Goal: Transaction & Acquisition: Purchase product/service

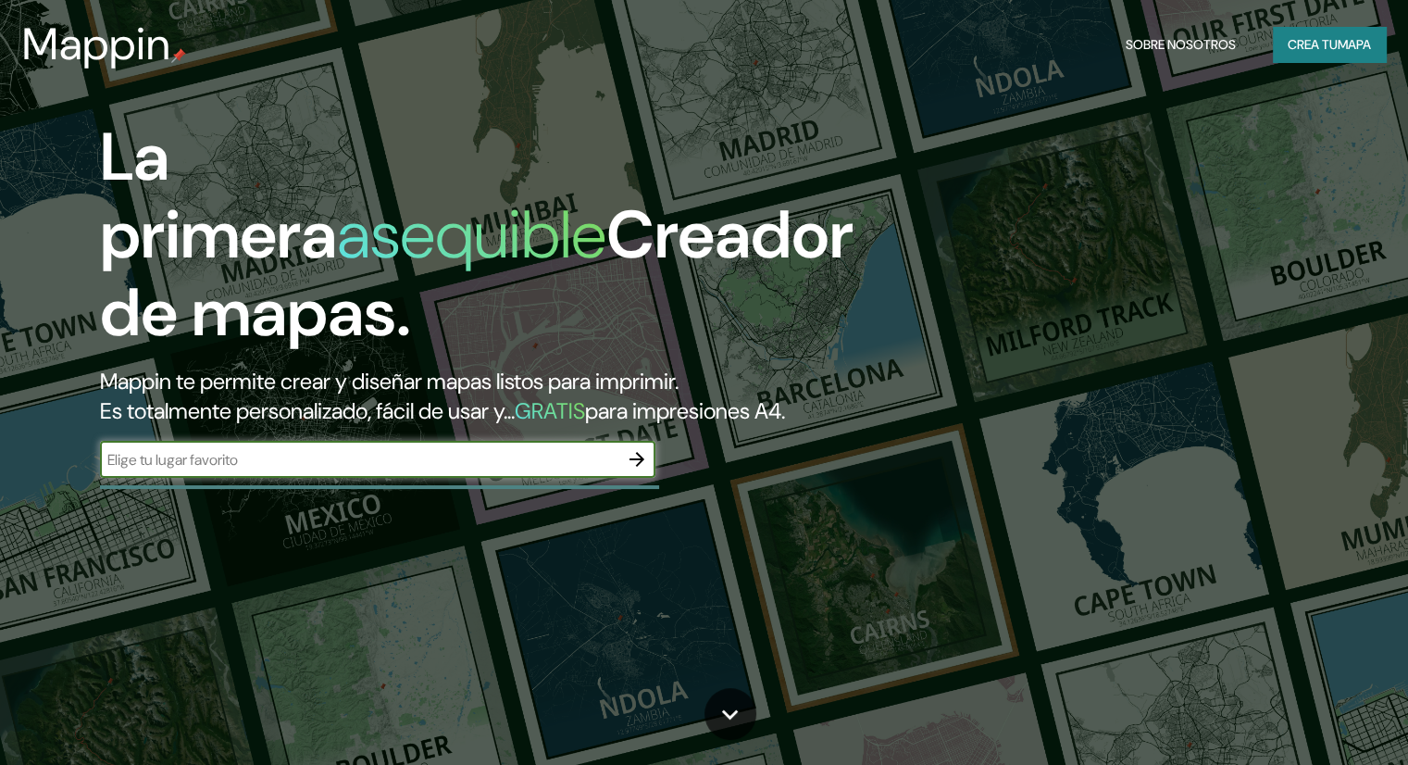
click at [239, 470] on input "text" at bounding box center [359, 459] width 519 height 21
type input "san lorenzo, [GEOGRAPHIC_DATA]"
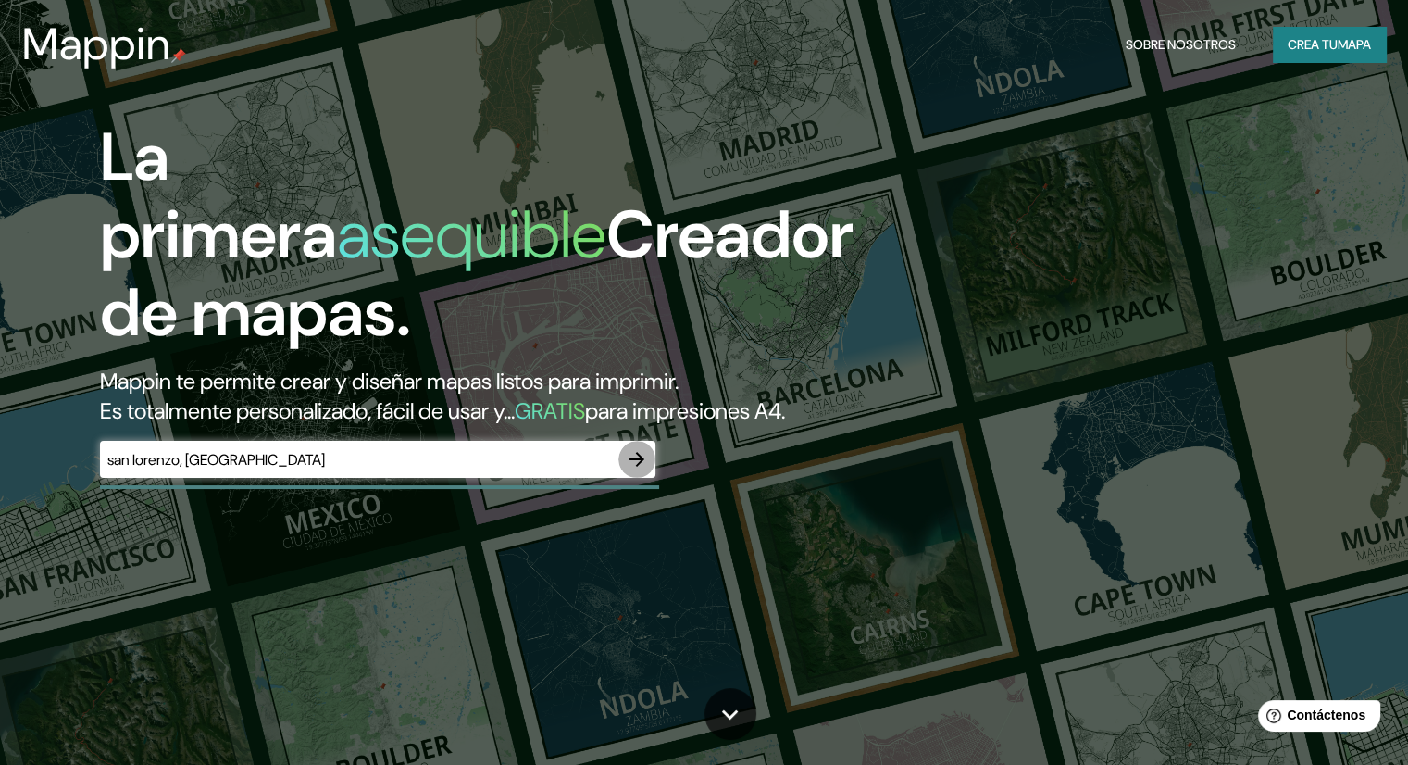
click at [641, 470] on icon "button" at bounding box center [637, 459] width 22 height 22
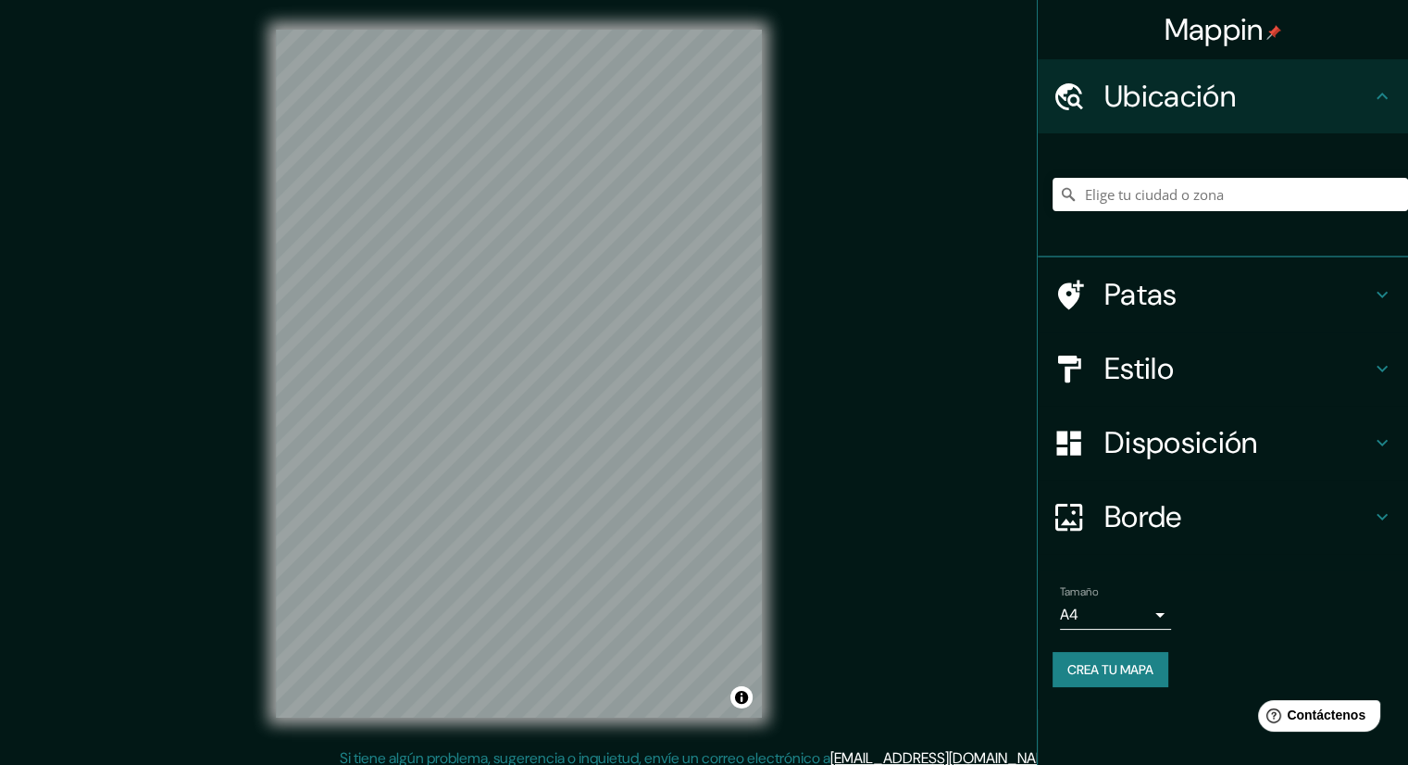
click at [1169, 620] on body "Mappin Ubicación Patas Estilo Disposición Borde Elige un borde. Consejo : puede…" at bounding box center [704, 382] width 1408 height 765
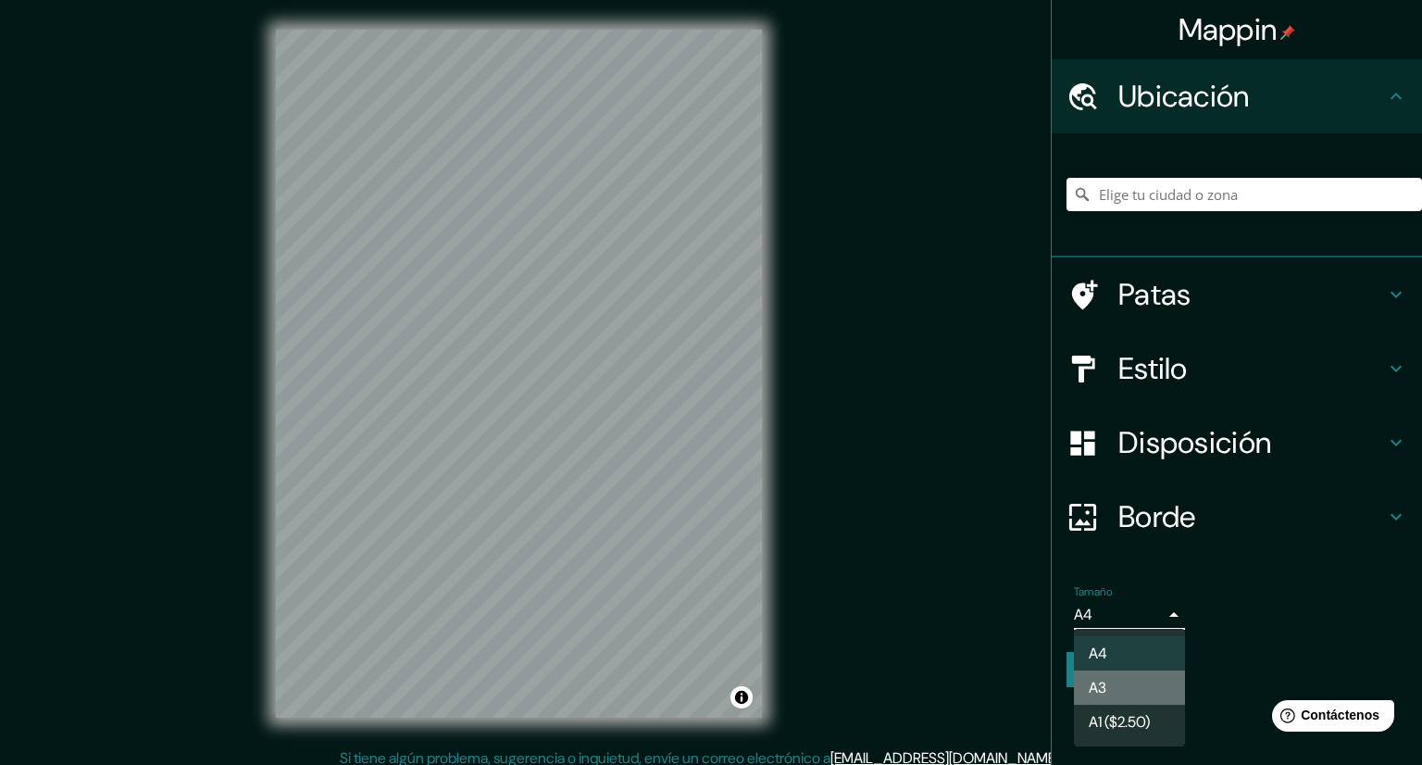
click at [1154, 687] on li "A3" at bounding box center [1129, 687] width 111 height 34
type input "a4"
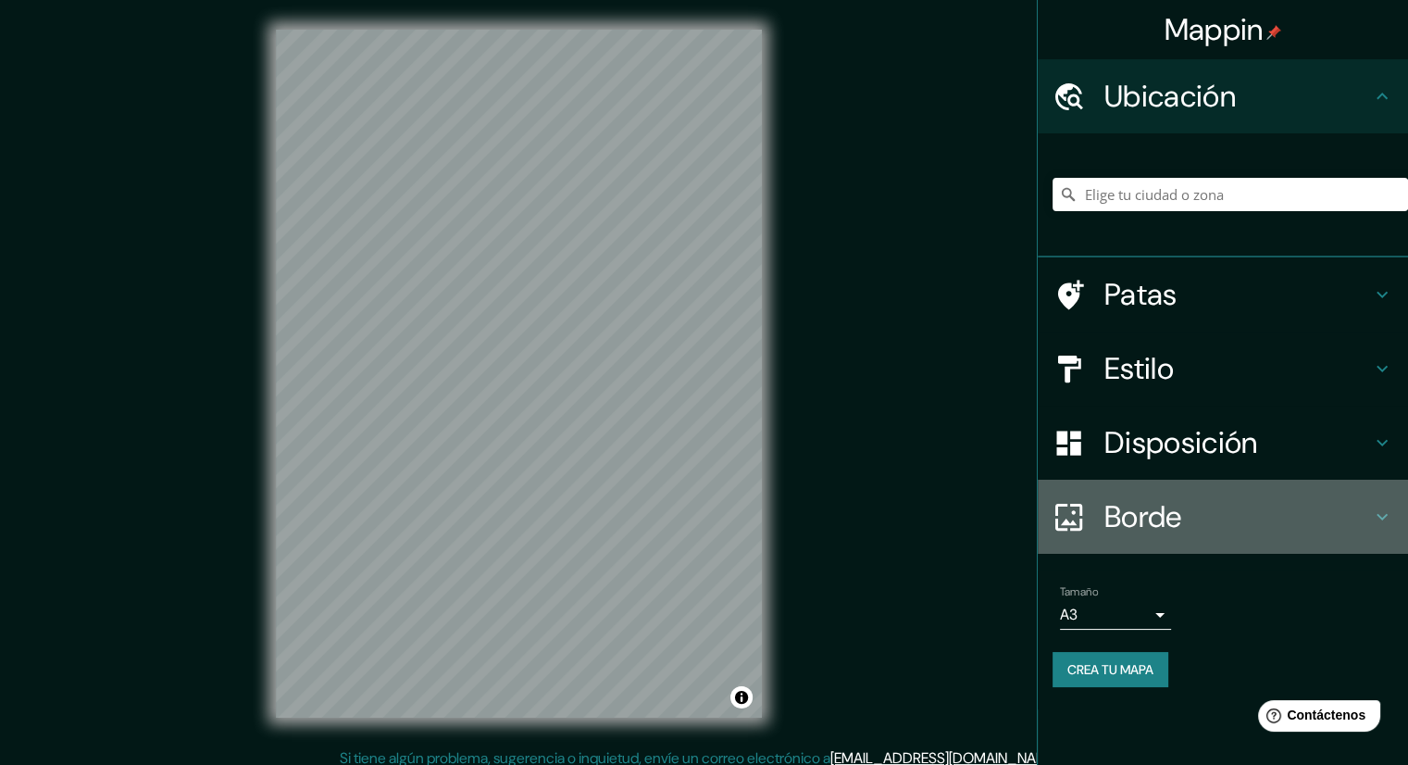
click at [1244, 498] on h4 "Borde" at bounding box center [1238, 516] width 267 height 37
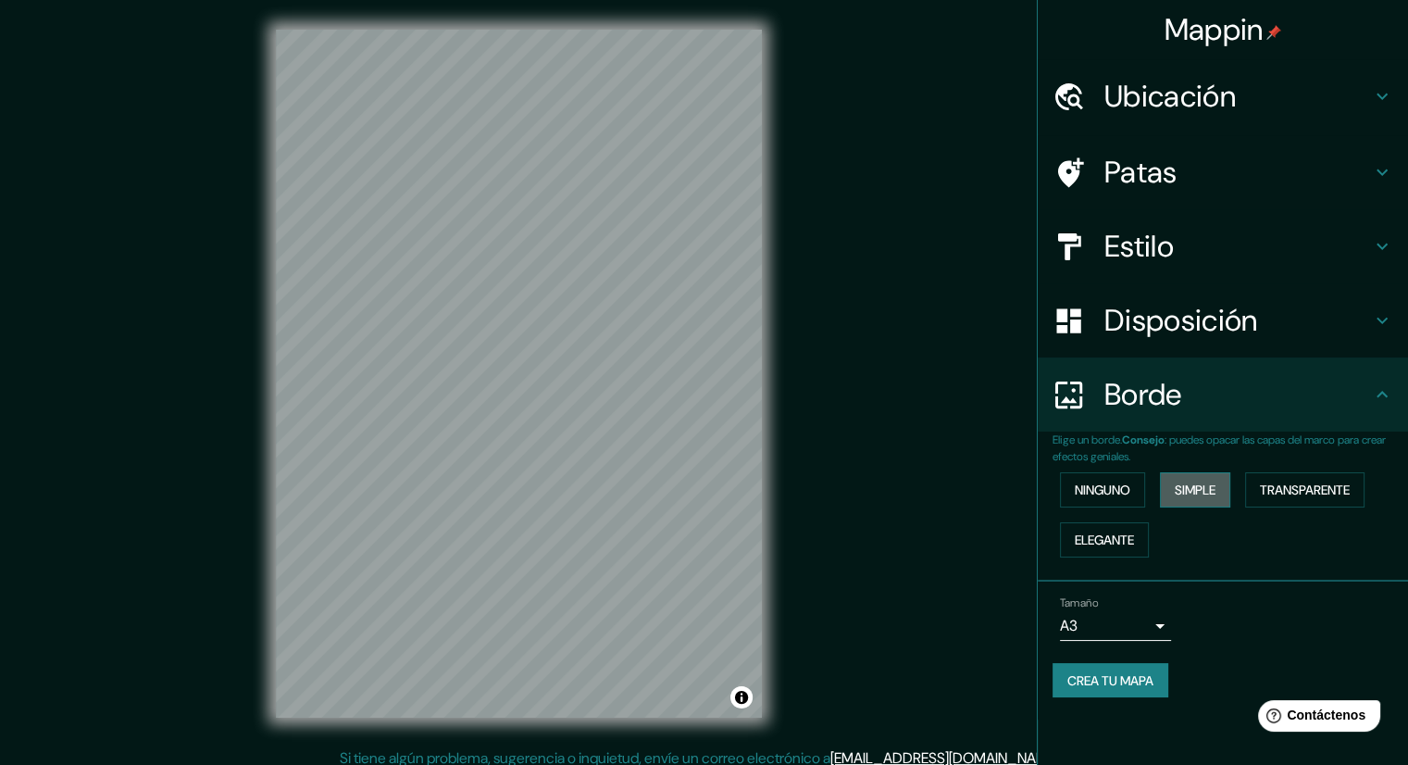
click at [1216, 497] on font "Simple" at bounding box center [1195, 490] width 41 height 24
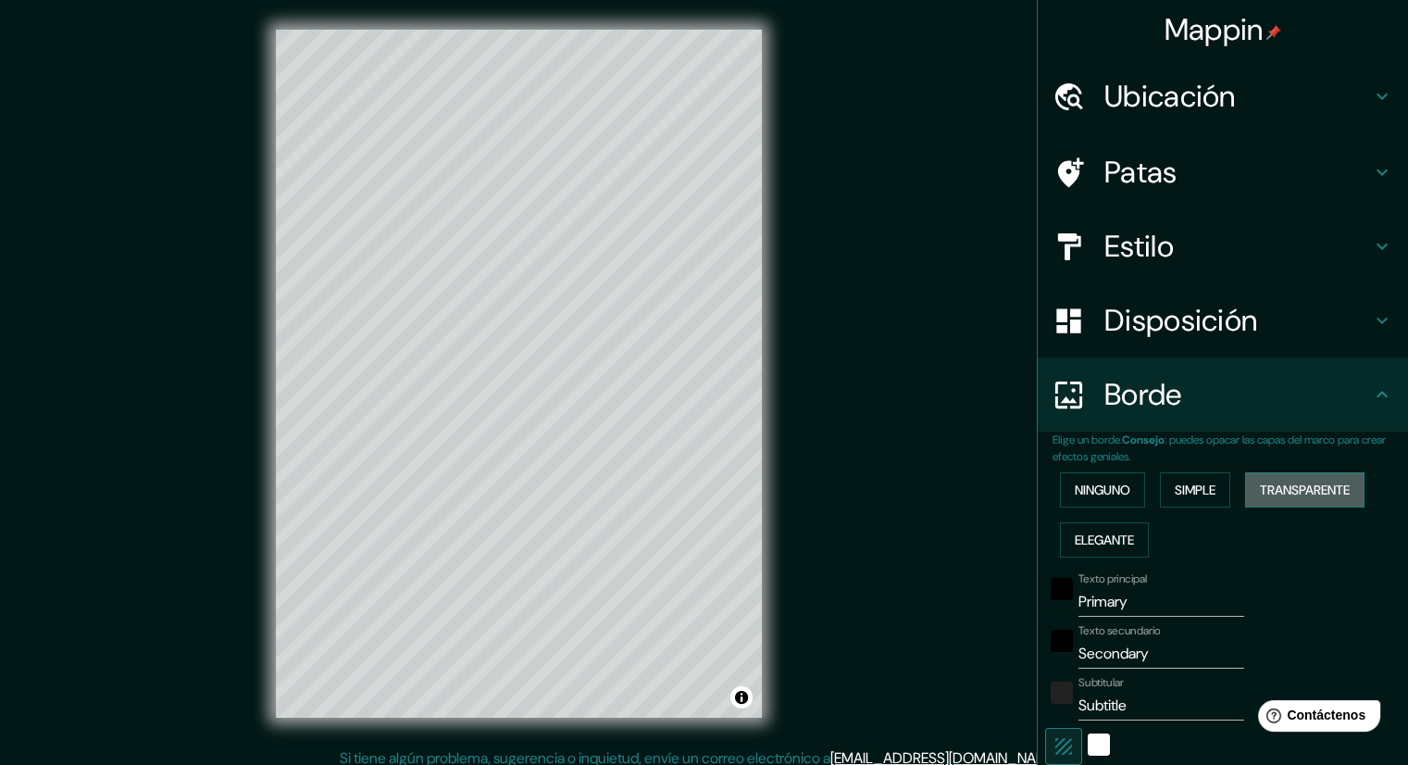
click at [1272, 482] on font "Transparente" at bounding box center [1305, 490] width 90 height 17
click at [1101, 529] on font "Elegante" at bounding box center [1104, 540] width 59 height 24
click at [1085, 502] on button "Ninguno" at bounding box center [1102, 489] width 85 height 35
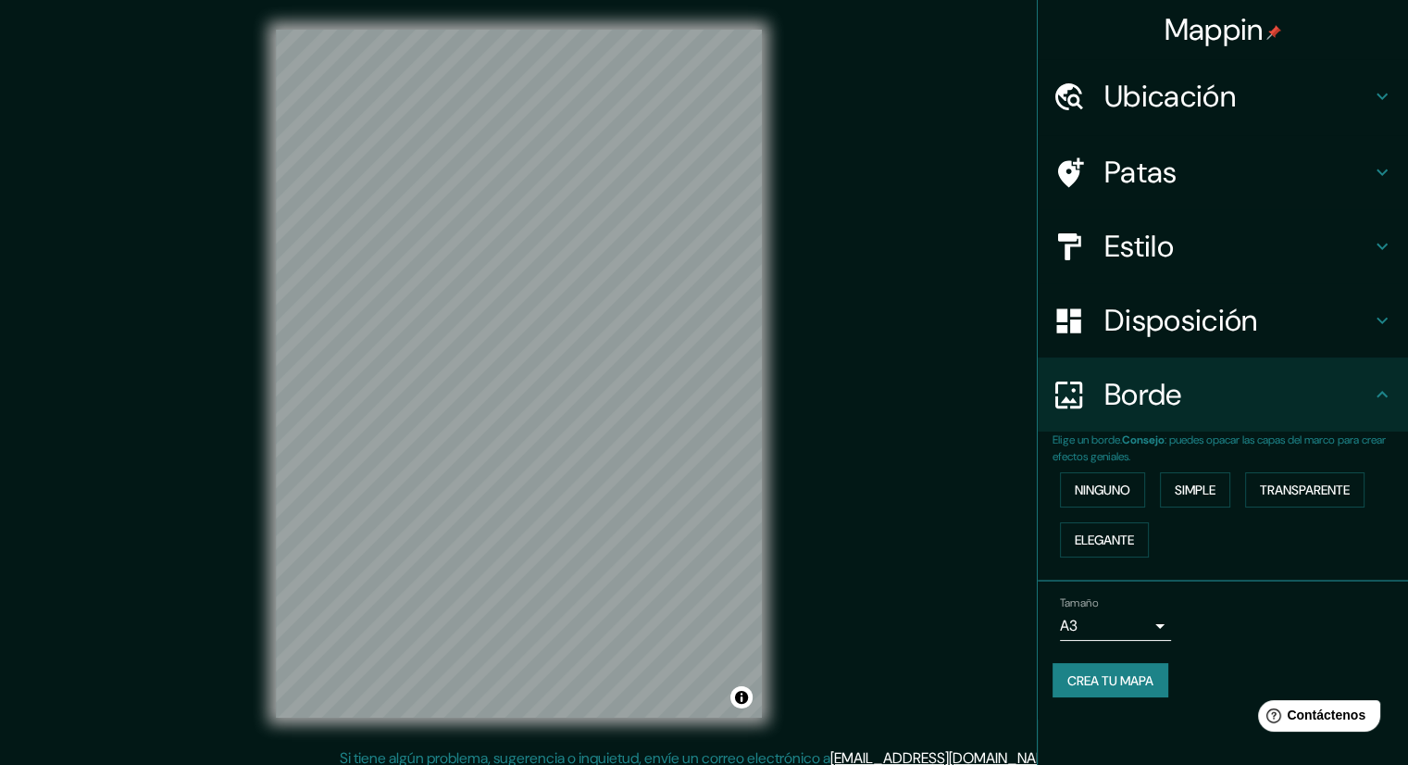
click at [1185, 322] on font "Disposición" at bounding box center [1181, 320] width 153 height 39
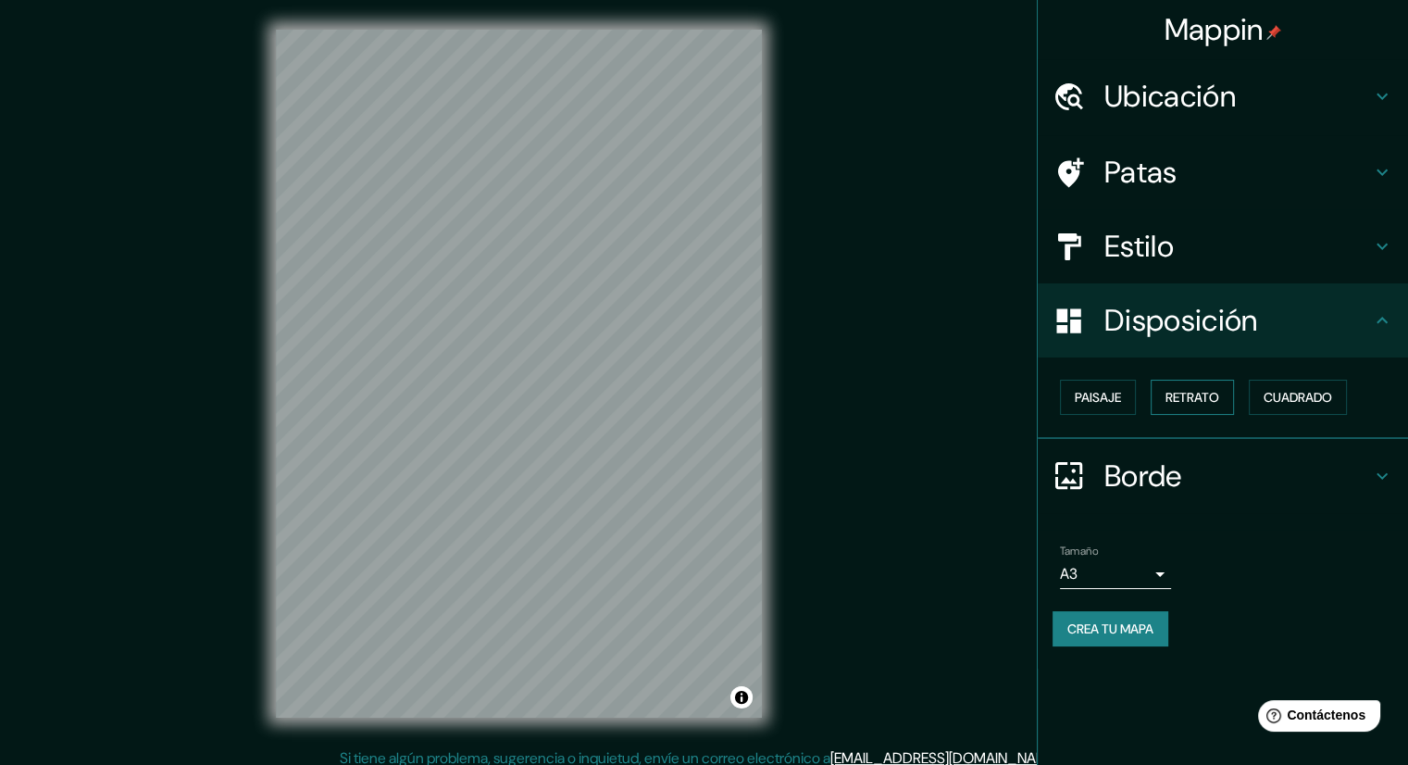
click at [1208, 391] on font "Retrato" at bounding box center [1193, 397] width 54 height 17
click at [1115, 395] on font "Paisaje" at bounding box center [1098, 397] width 46 height 17
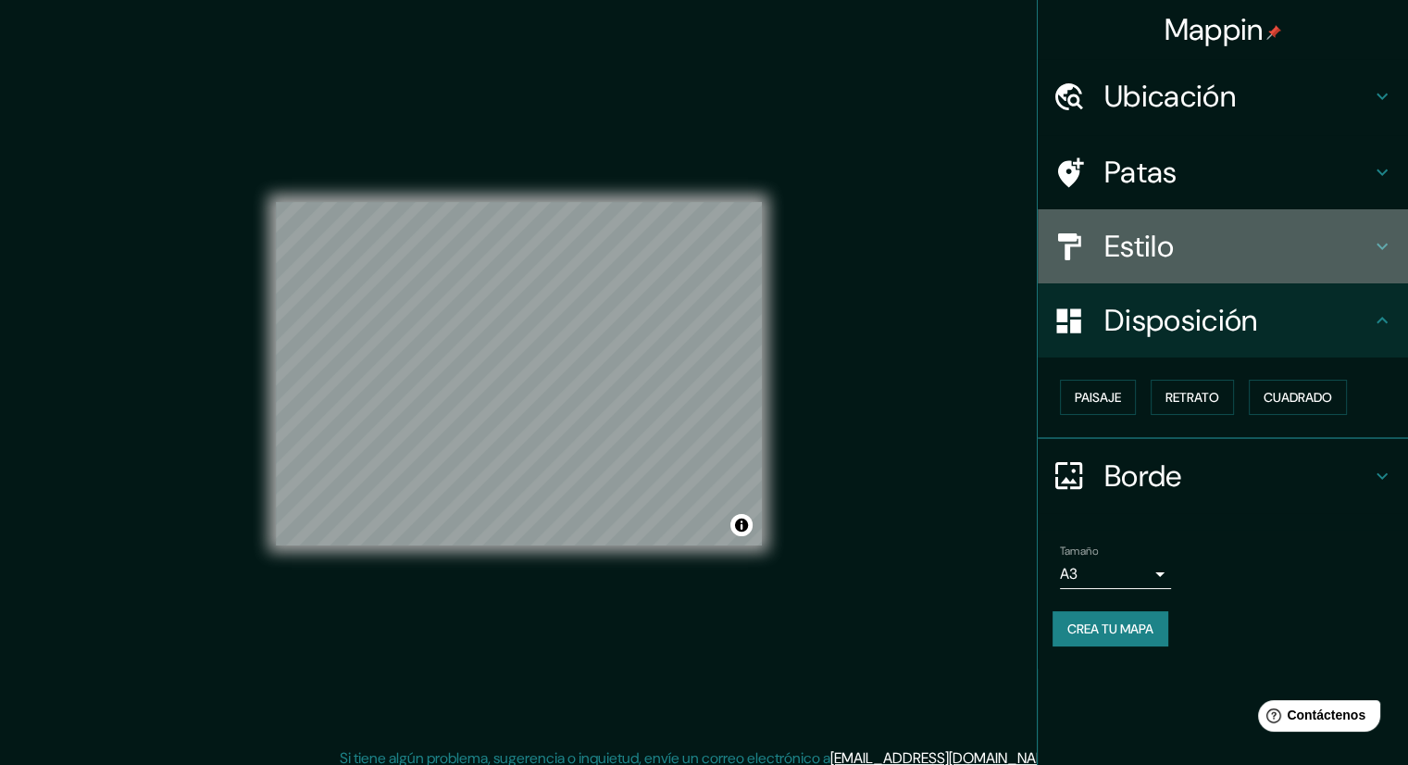
click at [1167, 253] on font "Estilo" at bounding box center [1139, 246] width 69 height 39
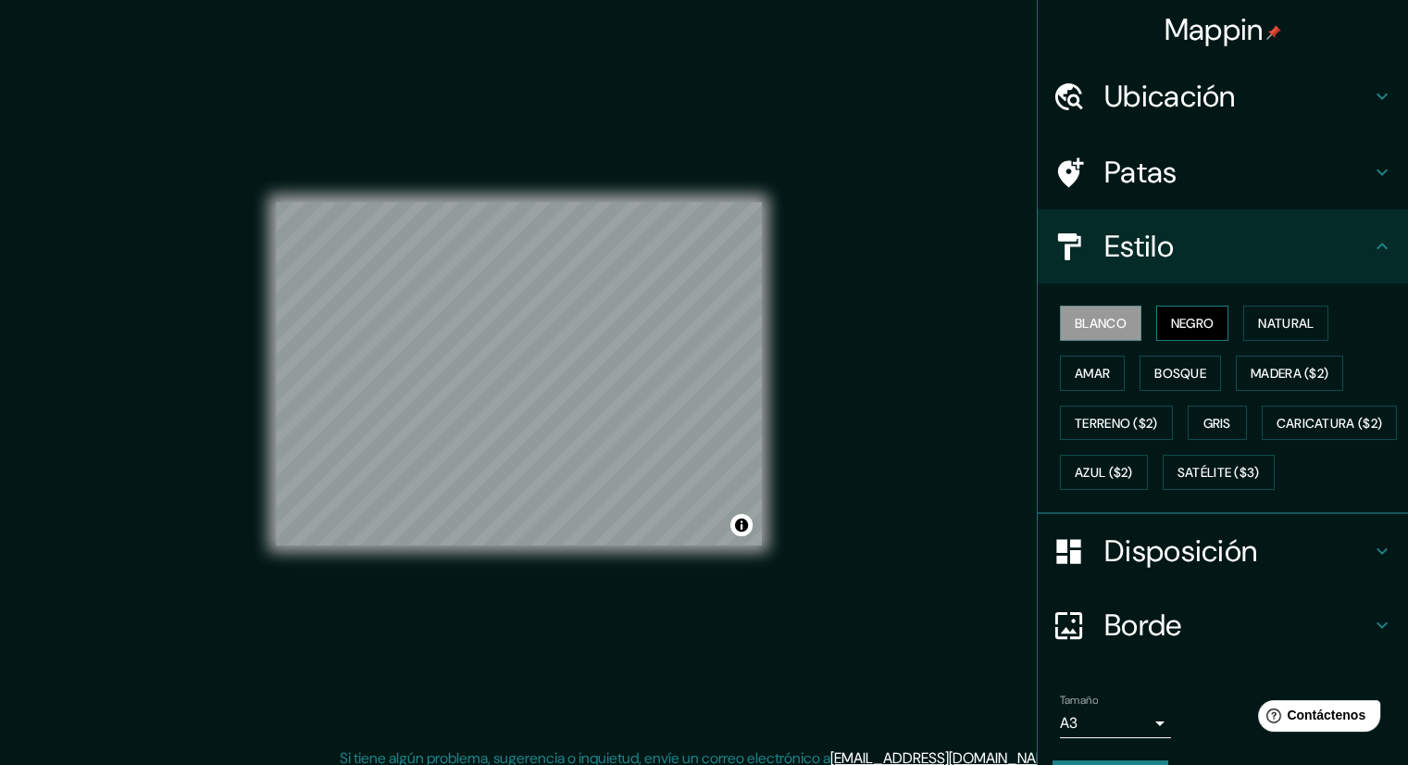
click at [1176, 330] on font "Negro" at bounding box center [1193, 323] width 44 height 17
click at [1246, 324] on button "Natural" at bounding box center [1286, 323] width 85 height 35
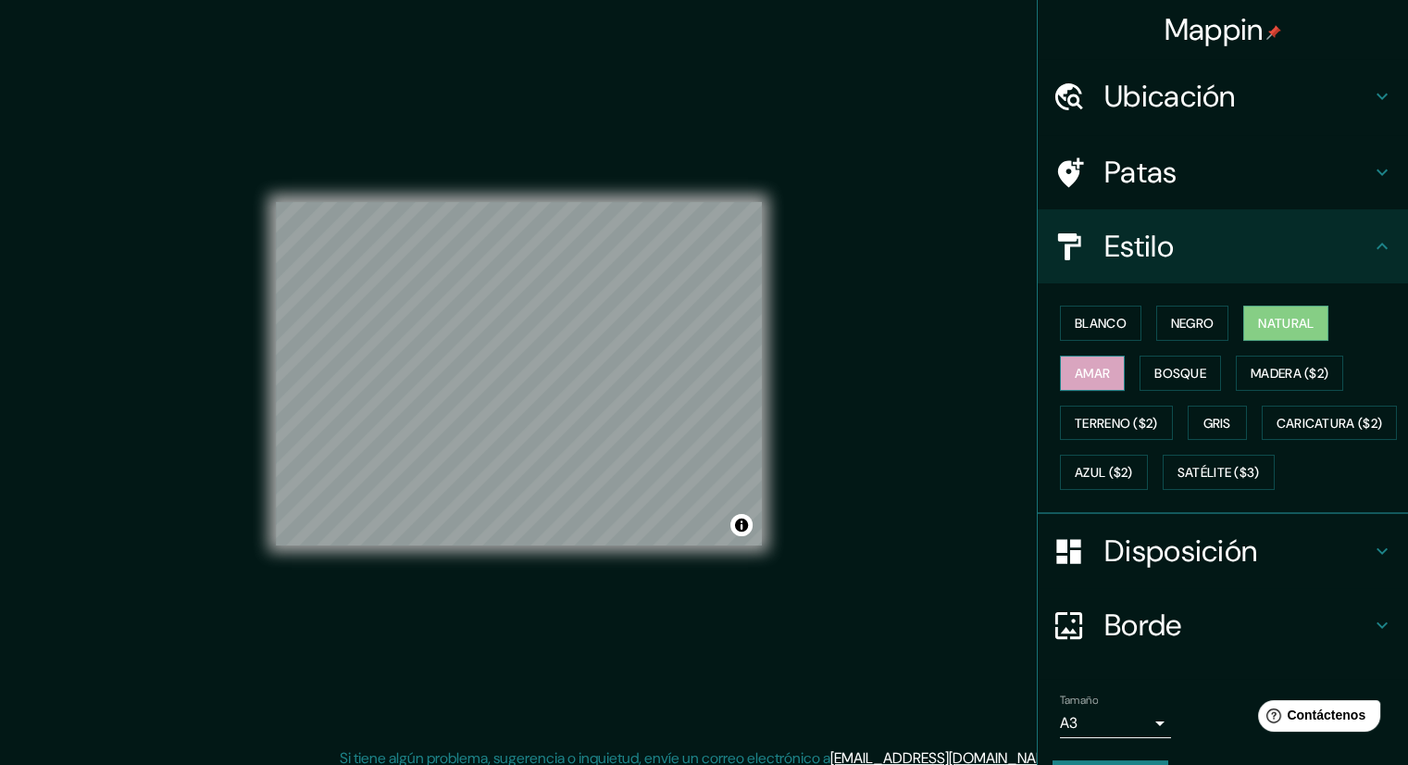
click at [1075, 375] on font "Amar" at bounding box center [1092, 373] width 35 height 17
click at [1165, 379] on font "Bosque" at bounding box center [1181, 373] width 52 height 17
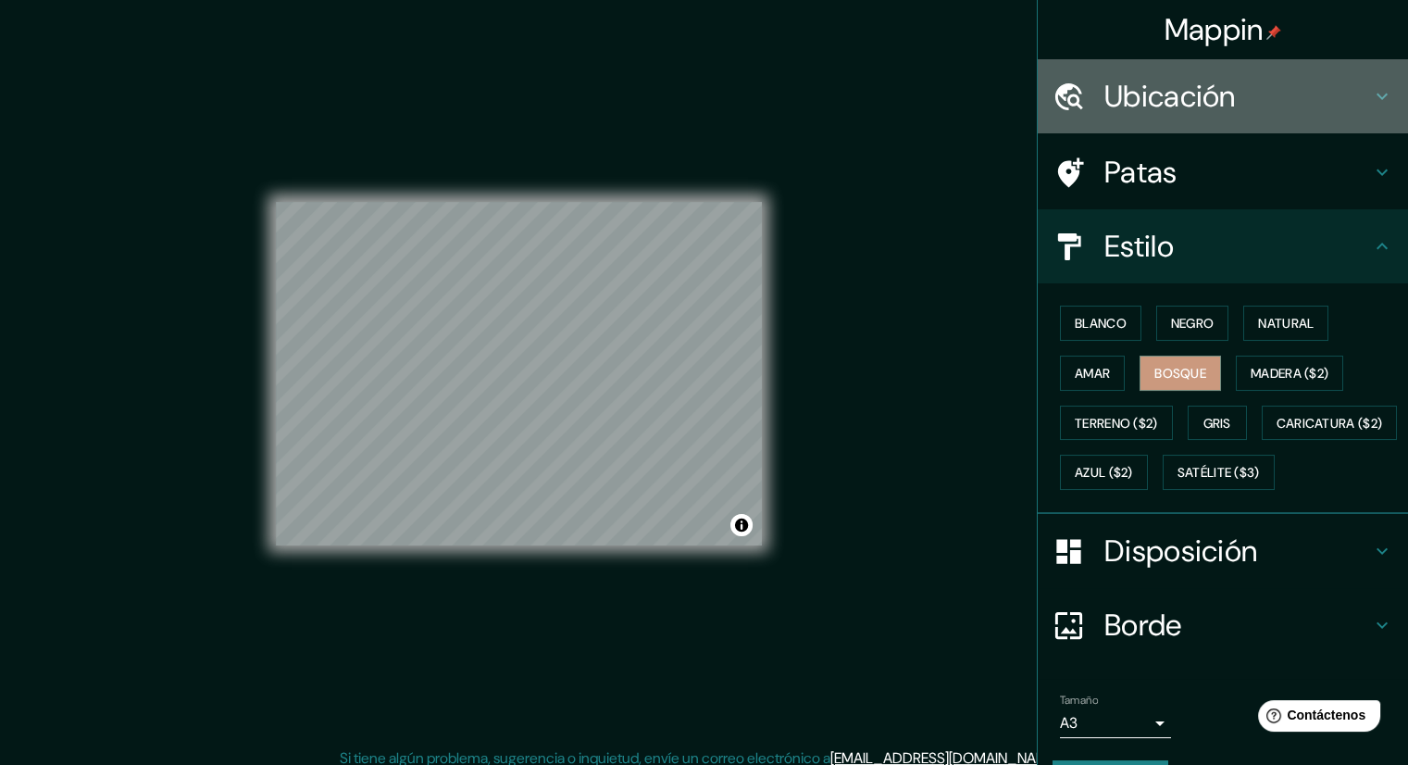
drag, startPoint x: 1182, startPoint y: 64, endPoint x: 1193, endPoint y: 100, distance: 37.8
click at [1181, 64] on div "Ubicación" at bounding box center [1223, 96] width 370 height 74
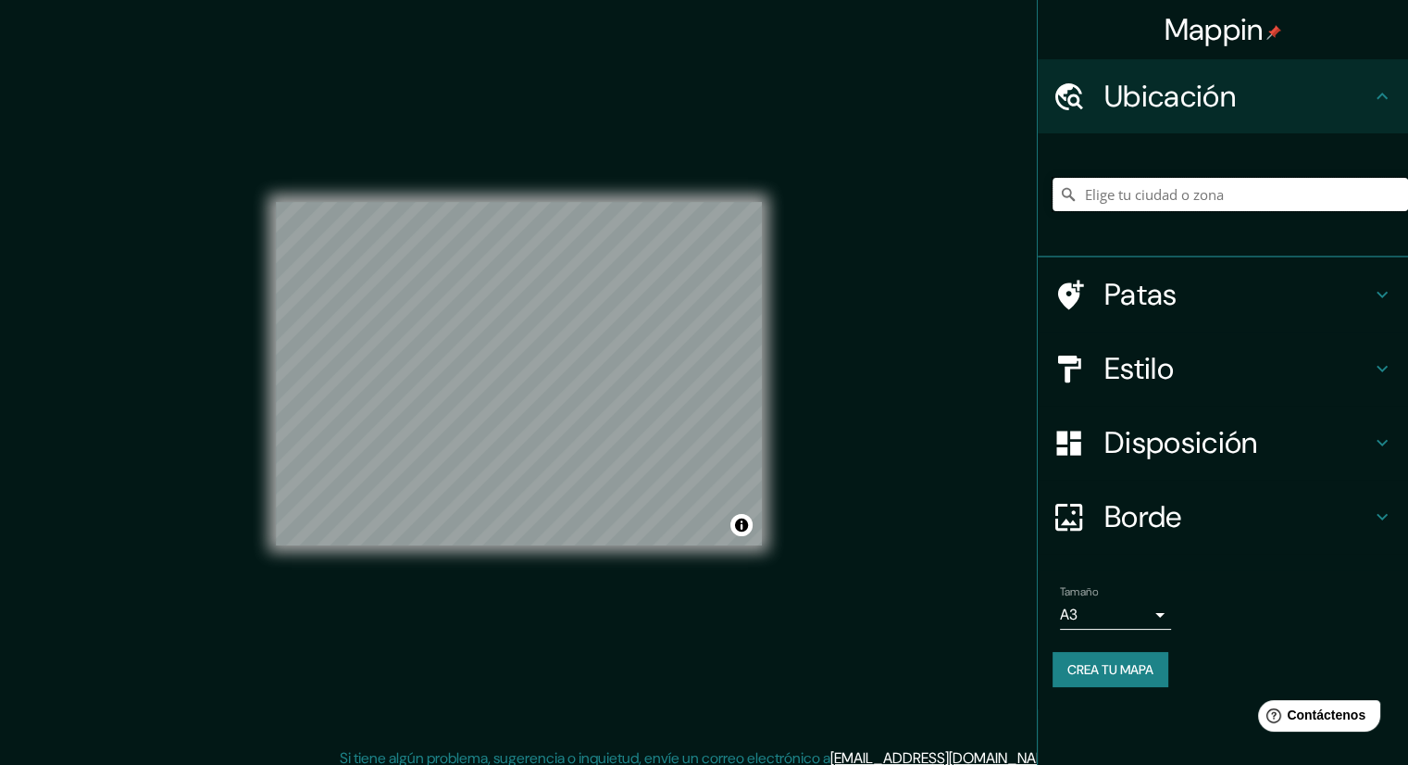
click at [1183, 195] on input "Elige tu ciudad o zona" at bounding box center [1231, 194] width 356 height 33
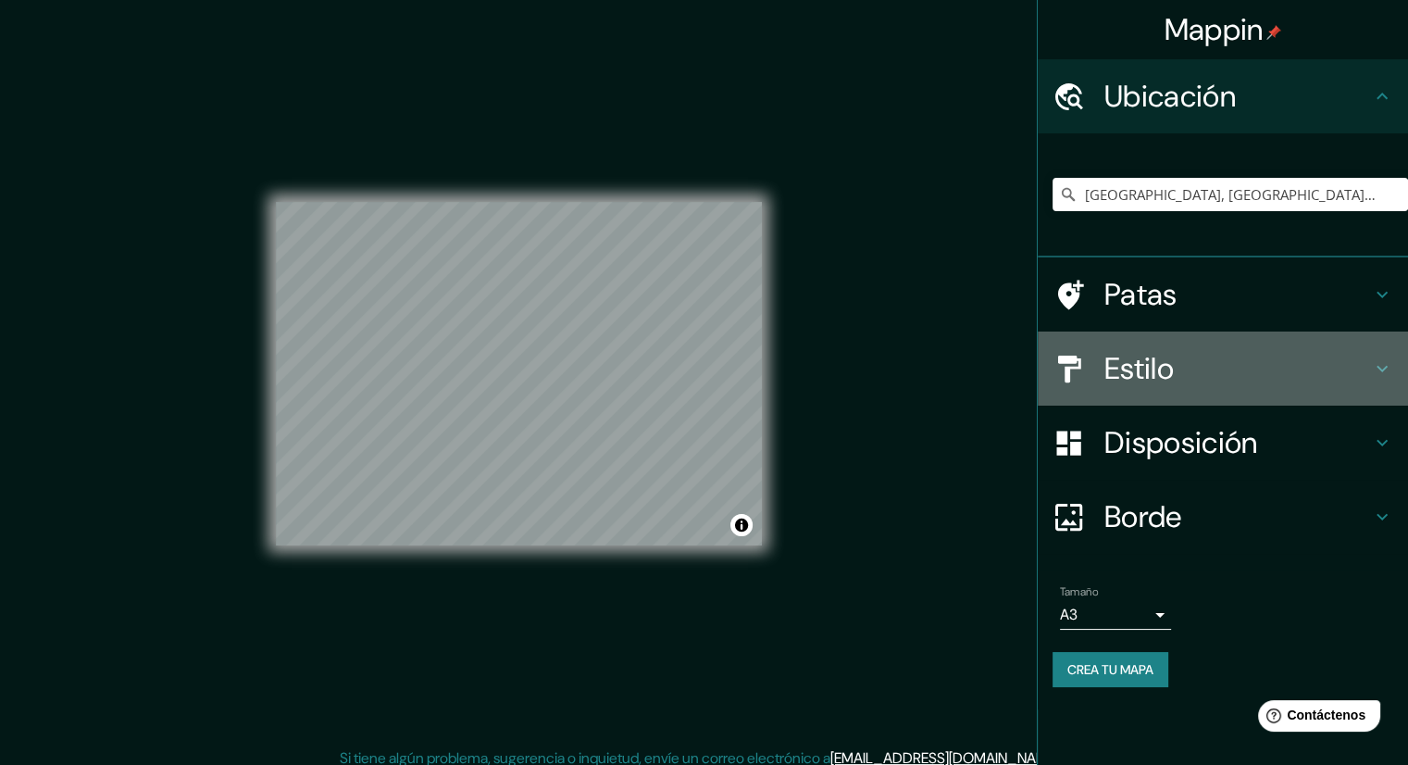
click at [1196, 370] on h4 "Estilo" at bounding box center [1238, 368] width 267 height 37
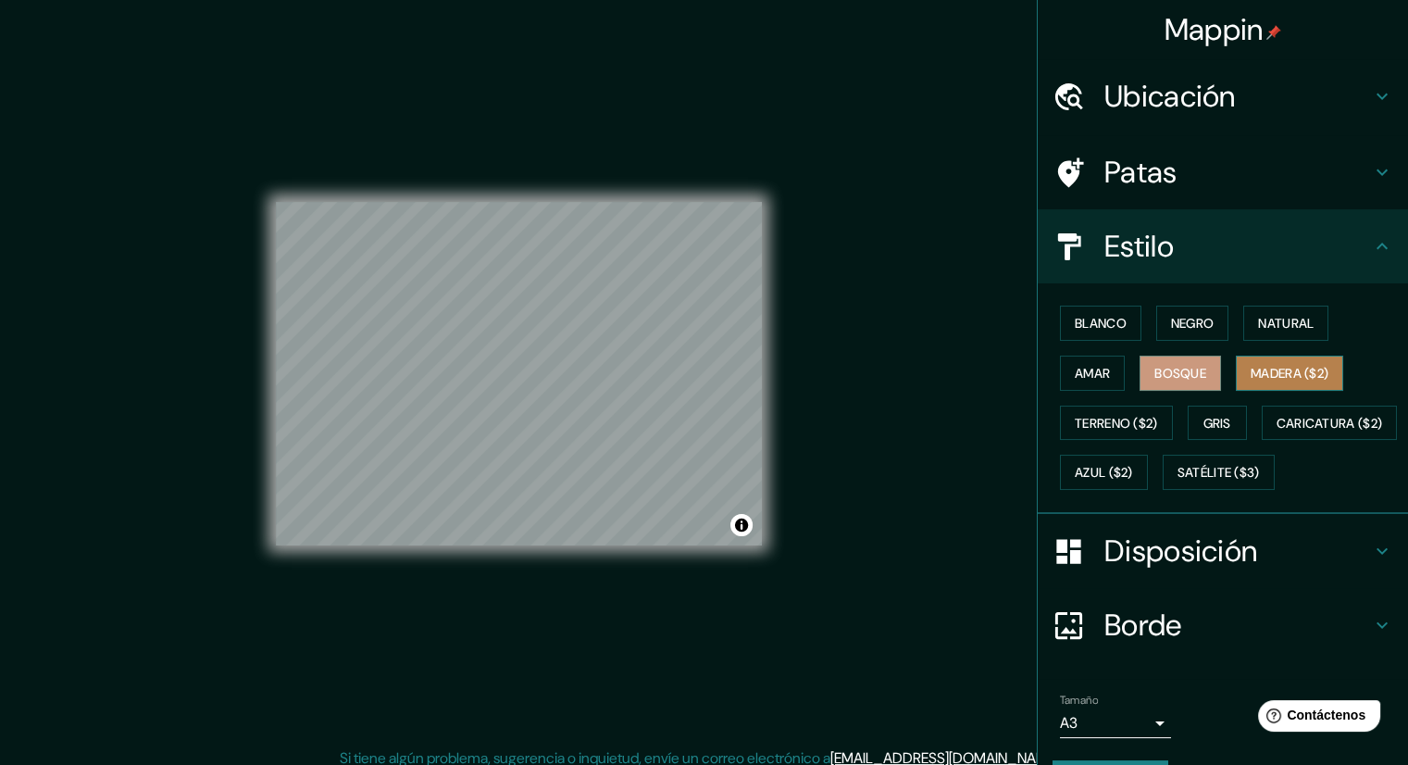
click at [1296, 371] on font "Madera ($2)" at bounding box center [1290, 373] width 78 height 17
click at [1213, 426] on font "Gris" at bounding box center [1218, 423] width 28 height 17
click at [1195, 94] on font "Ubicación" at bounding box center [1170, 96] width 131 height 39
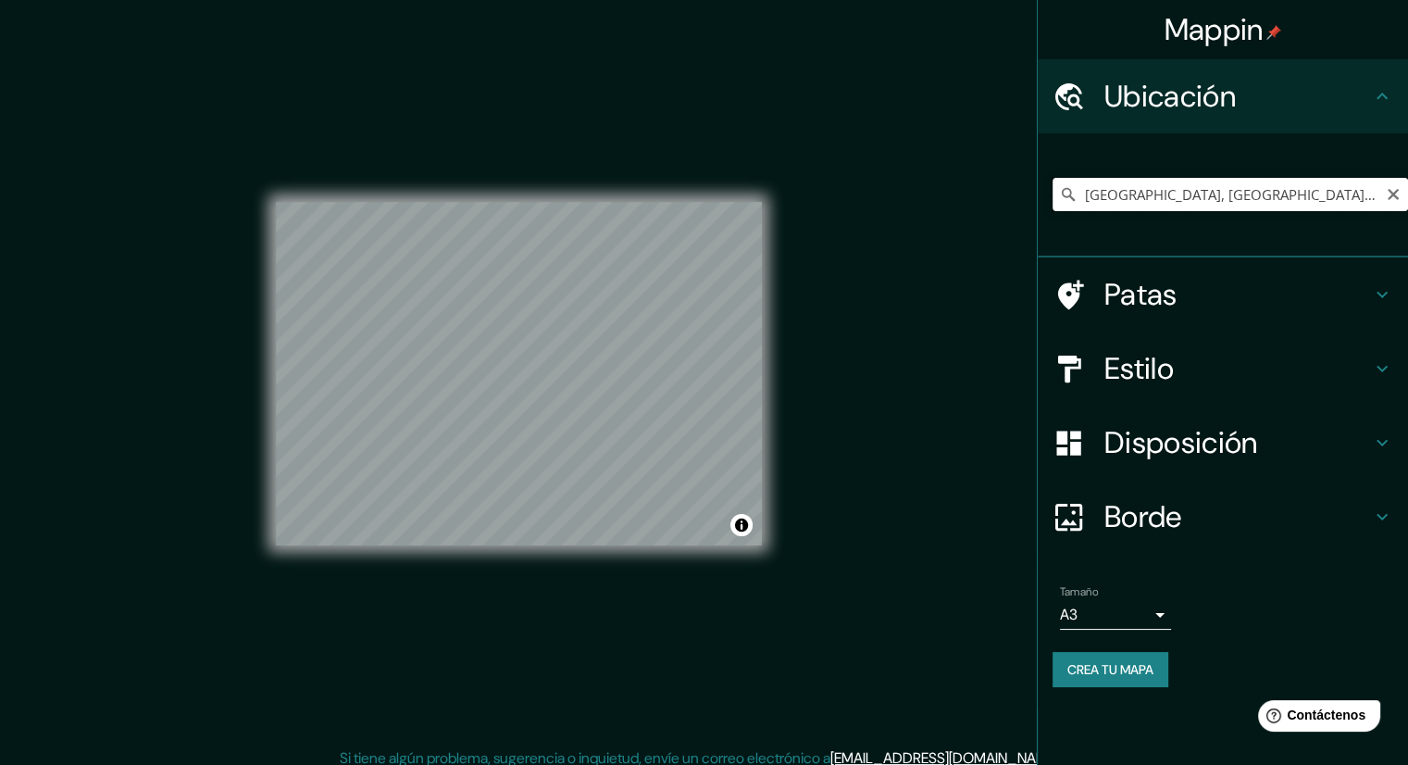
click at [1151, 203] on input "[GEOGRAPHIC_DATA], [GEOGRAPHIC_DATA], [GEOGRAPHIC_DATA]" at bounding box center [1231, 194] width 356 height 33
click at [1228, 207] on input "[GEOGRAPHIC_DATA], [GEOGRAPHIC_DATA], [GEOGRAPHIC_DATA]" at bounding box center [1231, 194] width 356 height 33
click at [1171, 191] on input "[GEOGRAPHIC_DATA], [GEOGRAPHIC_DATA], [GEOGRAPHIC_DATA]" at bounding box center [1231, 194] width 356 height 33
click at [1376, 194] on input "[GEOGRAPHIC_DATA], [GEOGRAPHIC_DATA], [GEOGRAPHIC_DATA]" at bounding box center [1231, 194] width 356 height 33
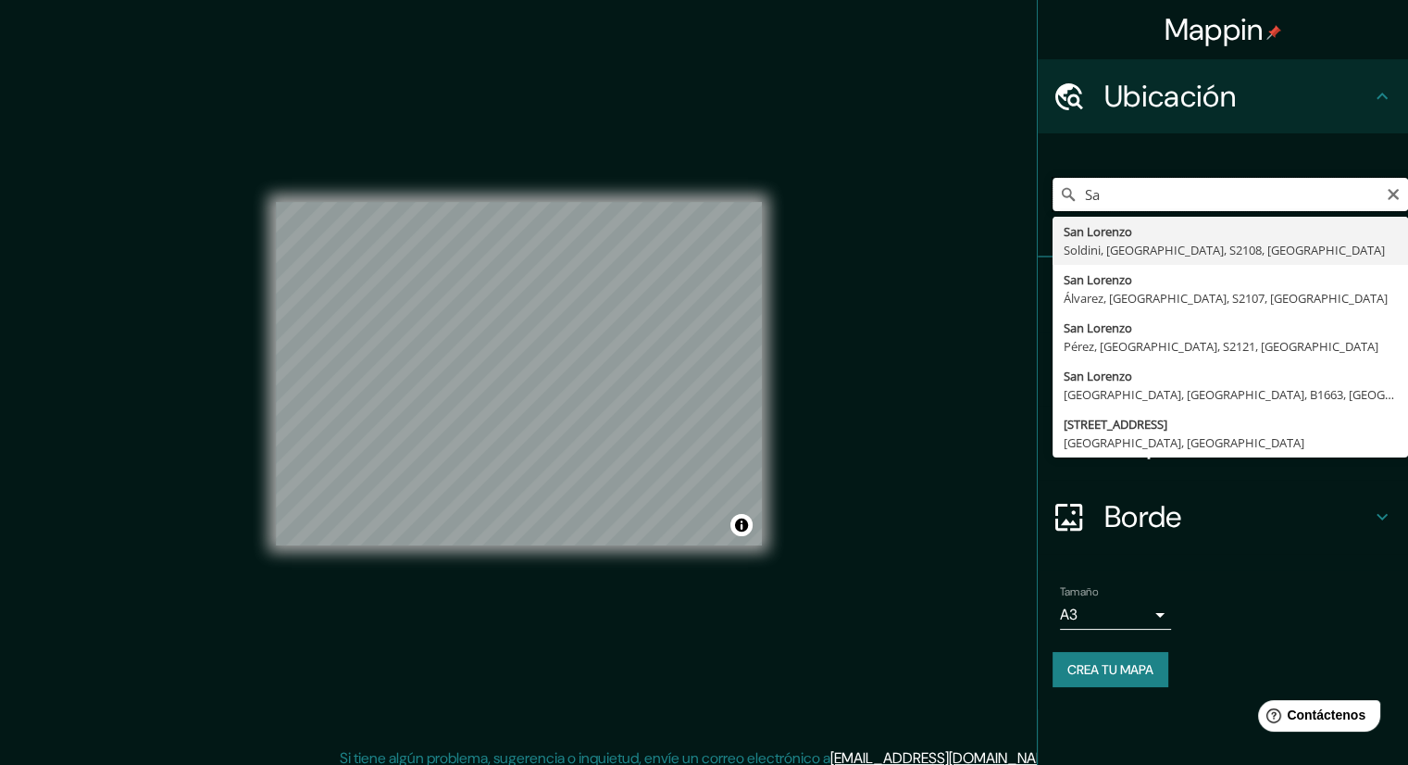
type input "S"
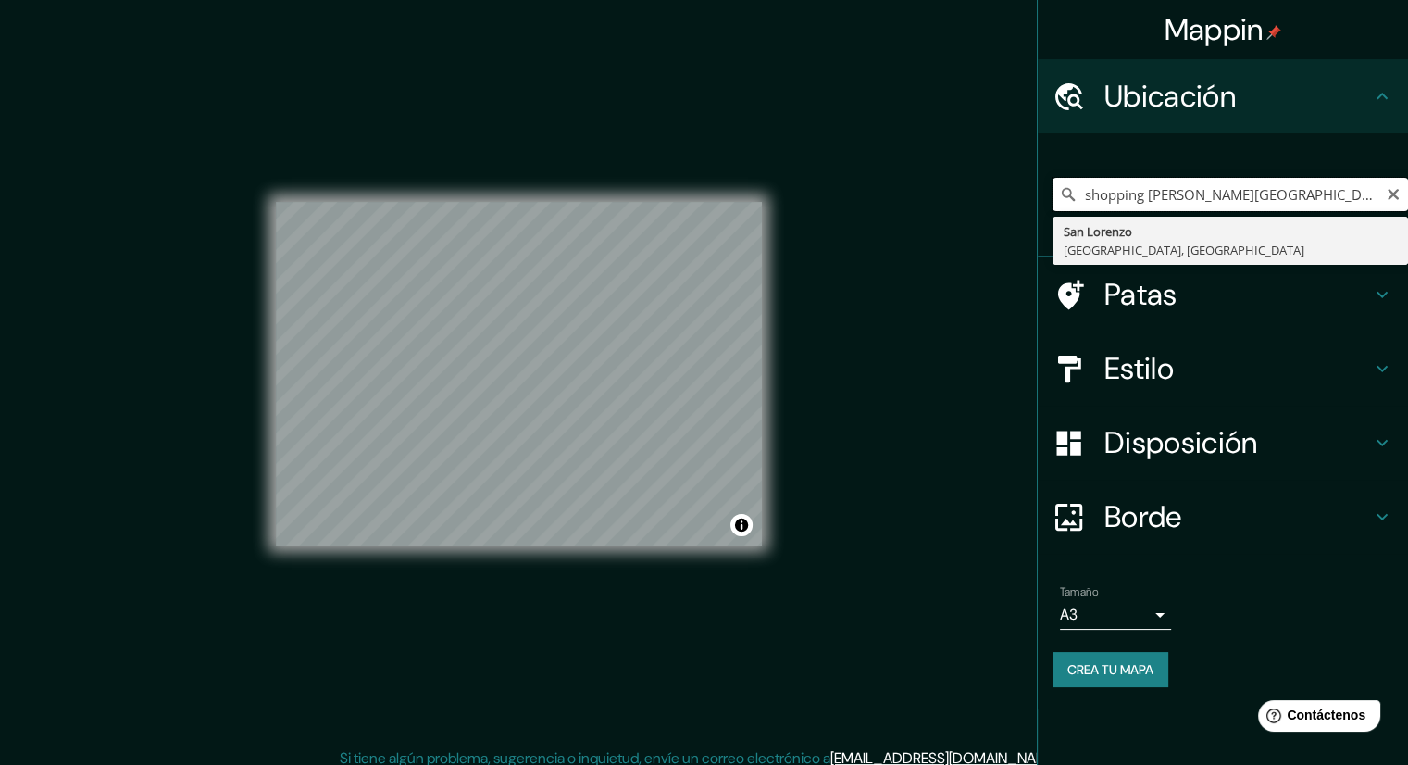
type input "[GEOGRAPHIC_DATA], [GEOGRAPHIC_DATA], [GEOGRAPHIC_DATA]"
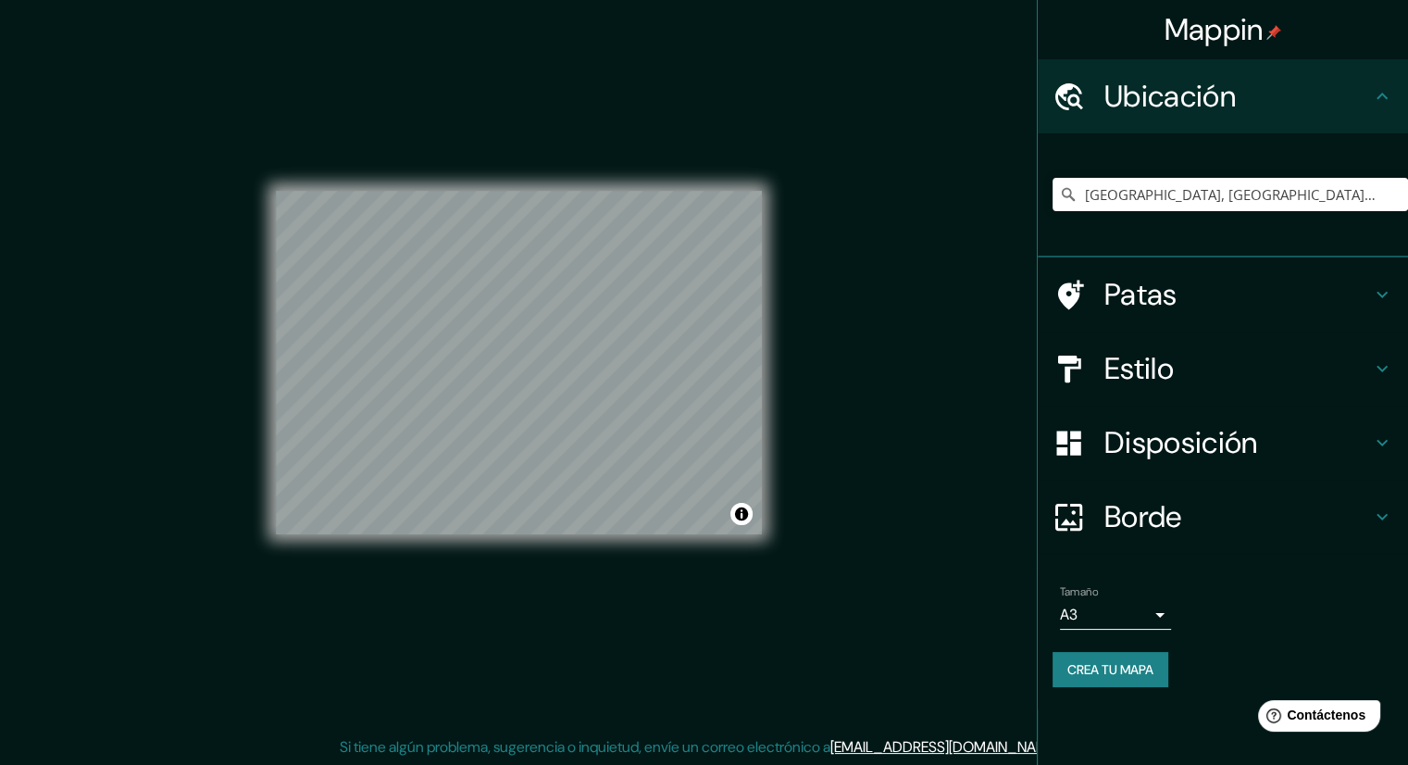
scroll to position [12, 0]
click at [386, 148] on div "© Mapbox © OpenStreetMap Improve this map" at bounding box center [519, 362] width 486 height 688
click at [1194, 371] on h4 "Estilo" at bounding box center [1238, 368] width 267 height 37
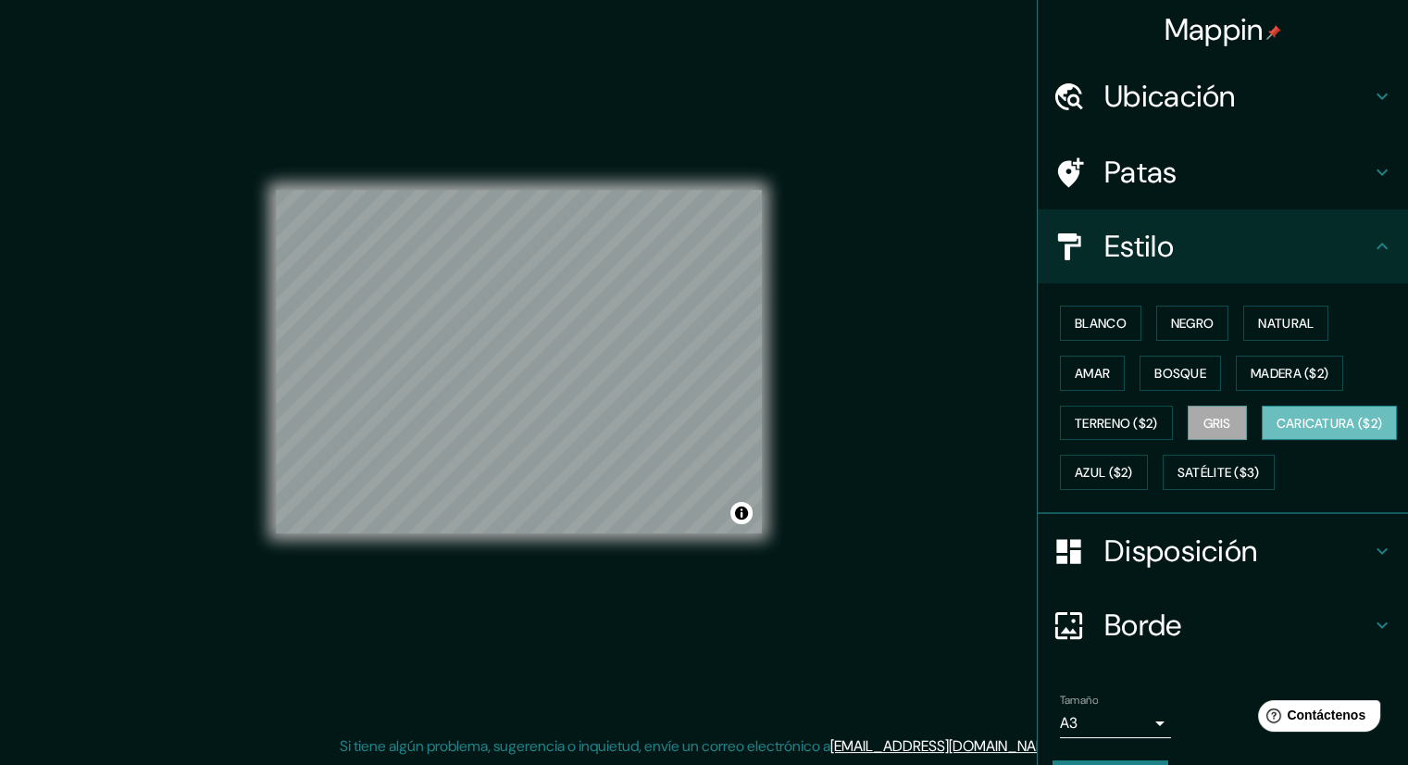
click at [1277, 432] on font "Caricatura ($2)" at bounding box center [1330, 423] width 106 height 17
click at [1133, 469] on font "Azul ($2)" at bounding box center [1104, 473] width 58 height 17
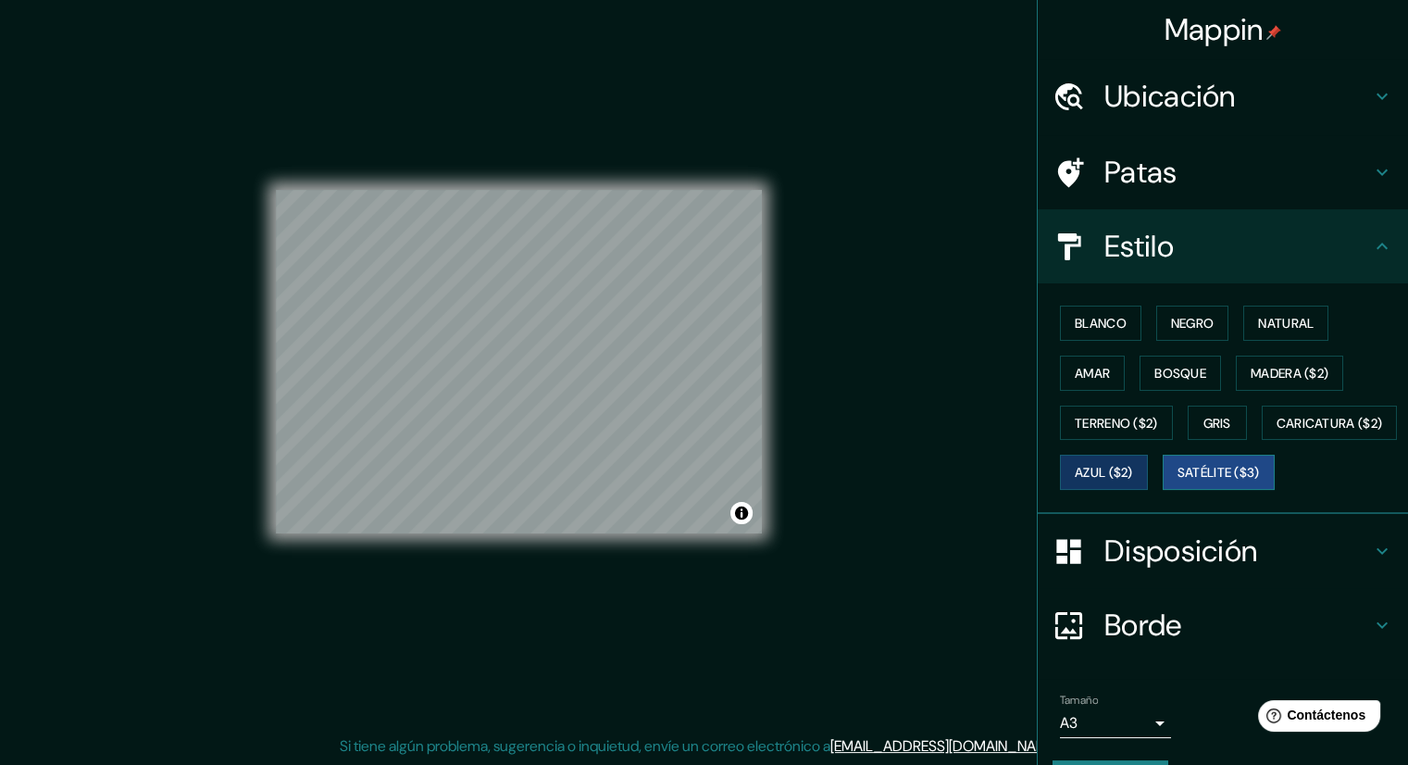
click at [1178, 482] on font "Satélite ($3)" at bounding box center [1219, 473] width 82 height 17
click at [1119, 421] on font "Terreno ($2)" at bounding box center [1116, 423] width 83 height 17
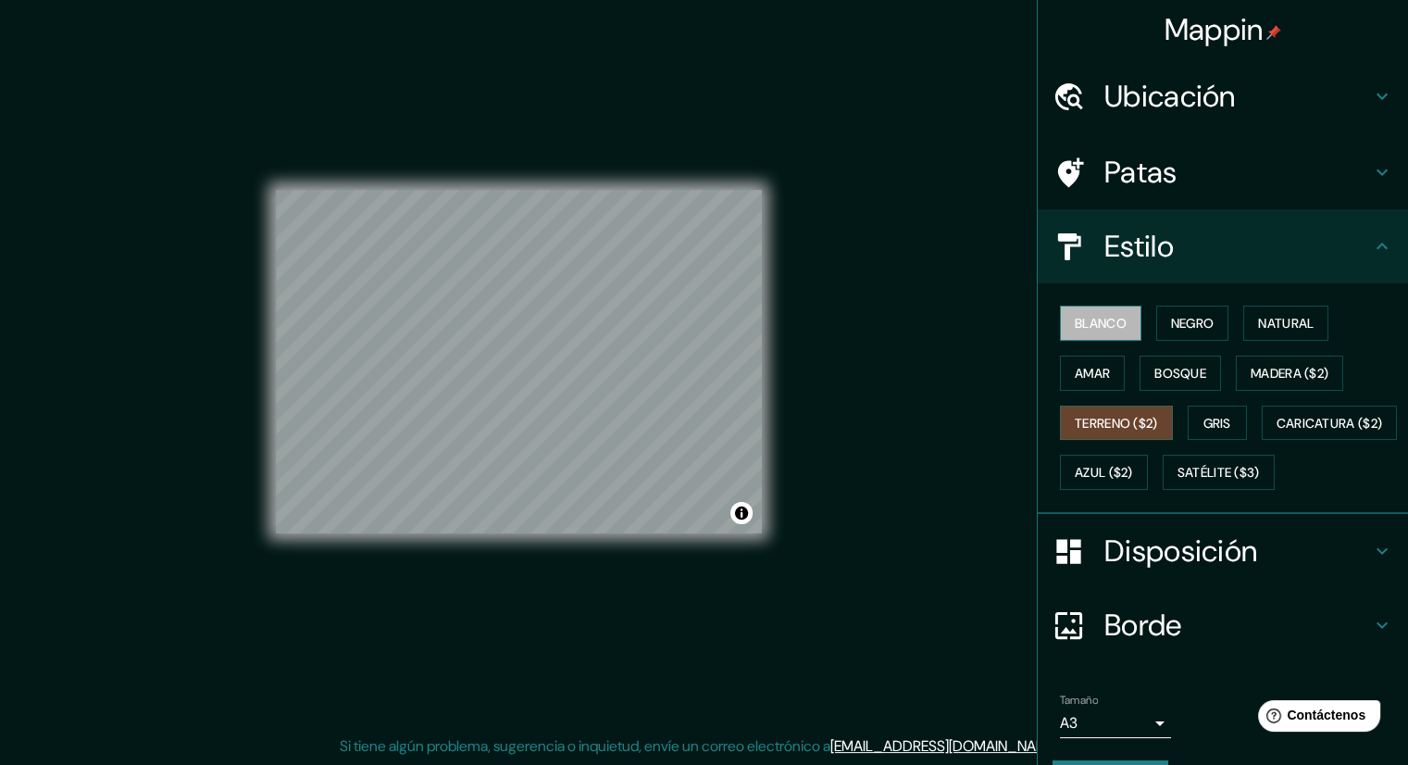
click at [1097, 327] on font "Blanco" at bounding box center [1101, 323] width 52 height 17
click at [1231, 323] on div "Blanco Negro Natural Amar Bosque Madera ($2) Terreno ($2) Gris Caricatura ($2) …" at bounding box center [1231, 397] width 356 height 199
click at [1206, 324] on button "Negro" at bounding box center [1193, 323] width 73 height 35
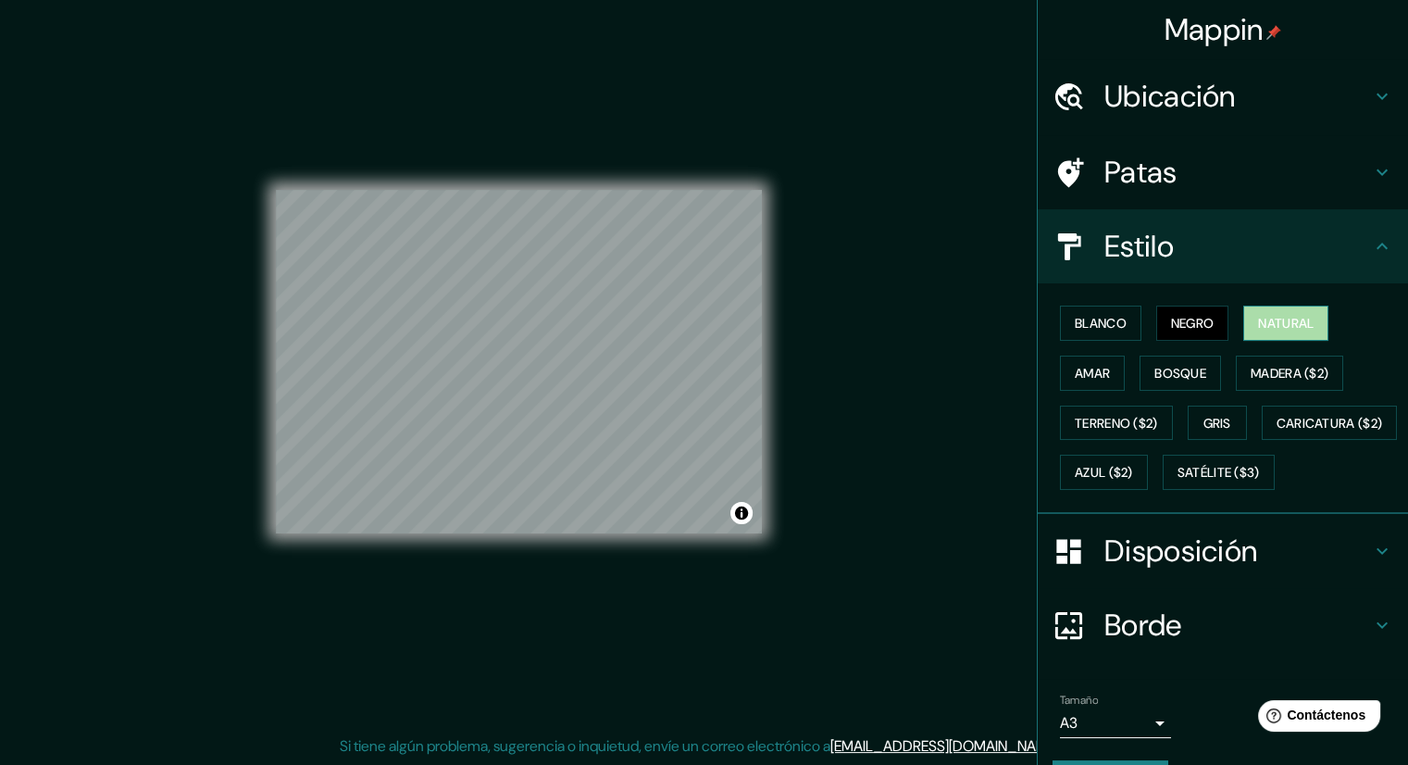
click at [1258, 331] on font "Natural" at bounding box center [1286, 323] width 56 height 24
click at [1077, 365] on font "Amar" at bounding box center [1092, 373] width 35 height 17
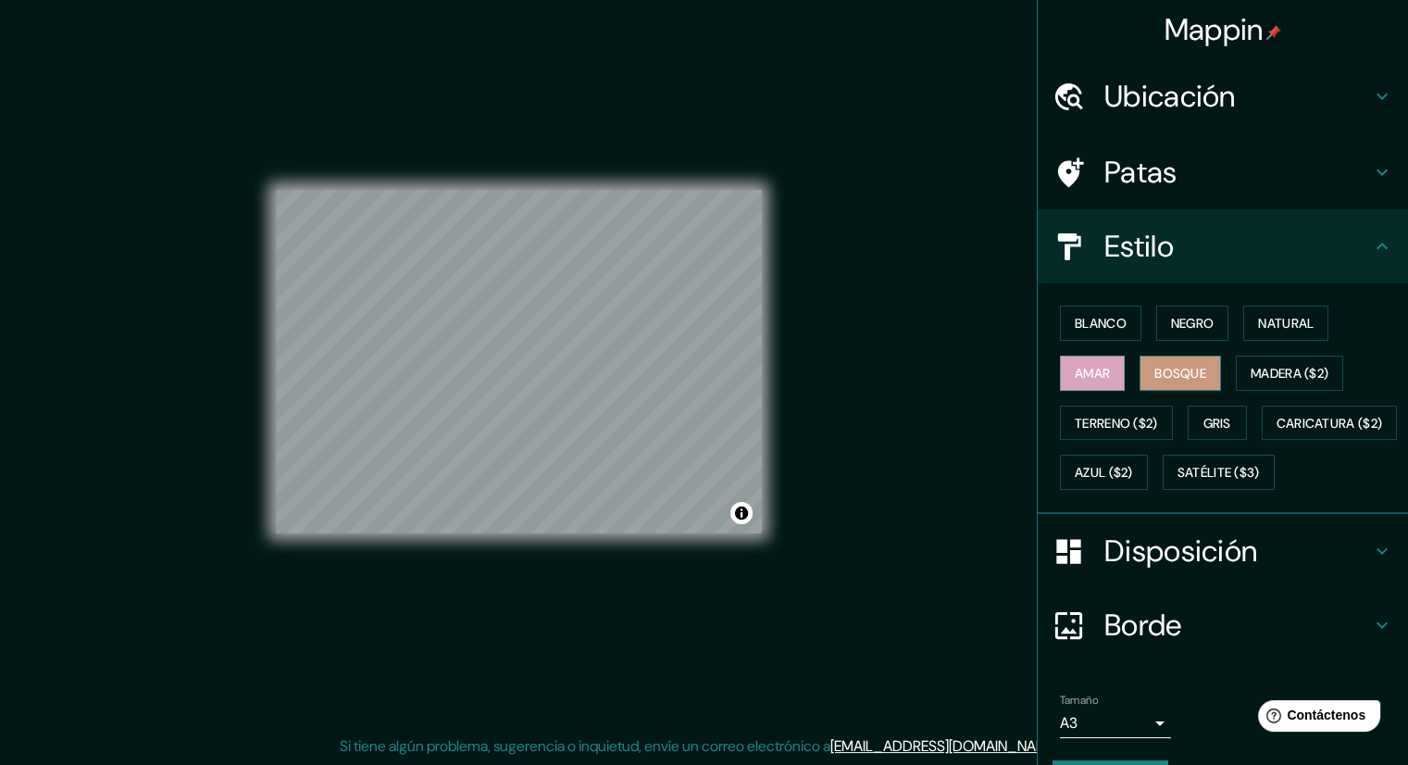
click at [1155, 377] on font "Bosque" at bounding box center [1181, 373] width 52 height 17
click at [1316, 379] on font "Madera ($2)" at bounding box center [1290, 373] width 78 height 17
click at [1196, 378] on font "Bosque" at bounding box center [1181, 373] width 52 height 17
click at [1091, 423] on font "Terreno ($2)" at bounding box center [1116, 423] width 83 height 17
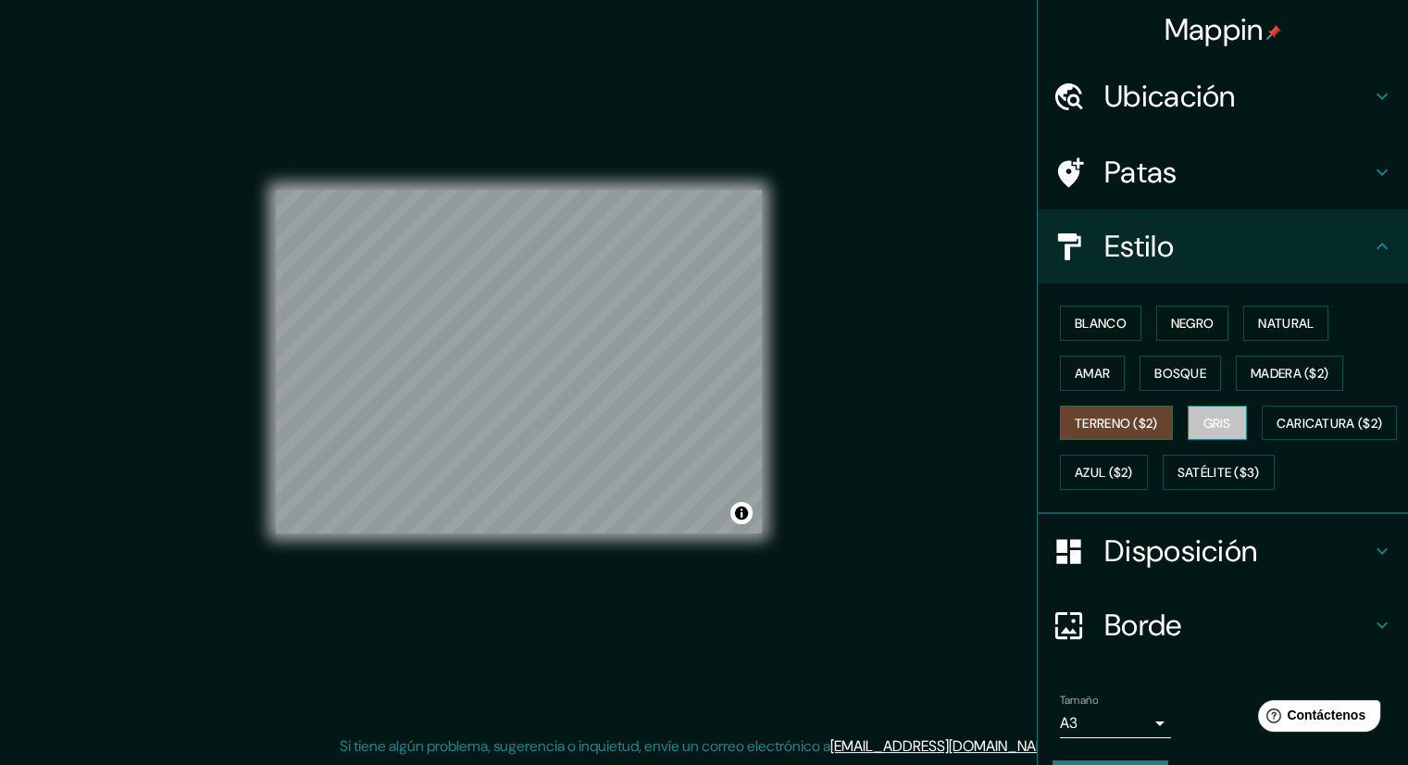
click at [1204, 423] on font "Gris" at bounding box center [1218, 423] width 28 height 17
click at [1075, 426] on font "Terreno ($2)" at bounding box center [1116, 423] width 83 height 17
click at [1277, 432] on font "Caricatura ($2)" at bounding box center [1330, 423] width 106 height 17
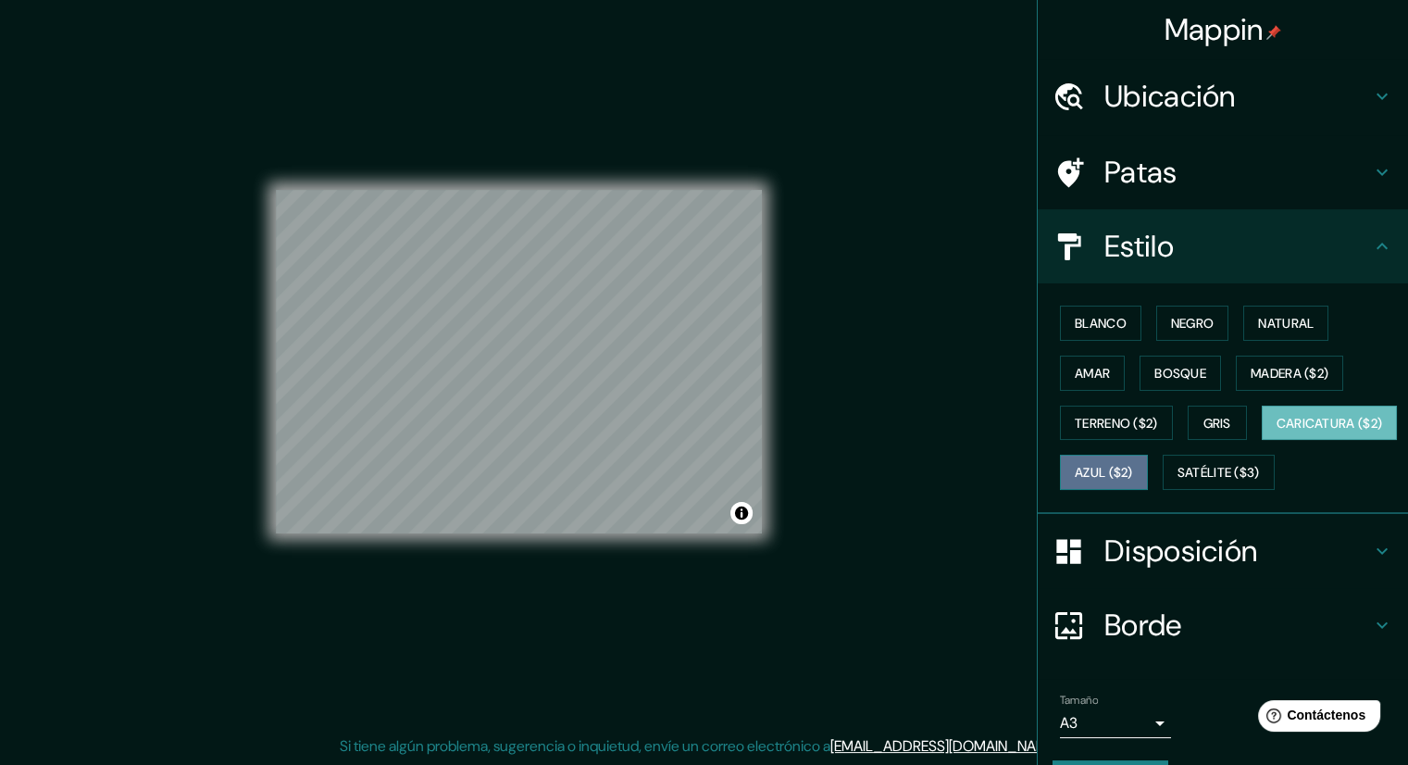
click at [1133, 465] on font "Azul ($2)" at bounding box center [1104, 473] width 58 height 17
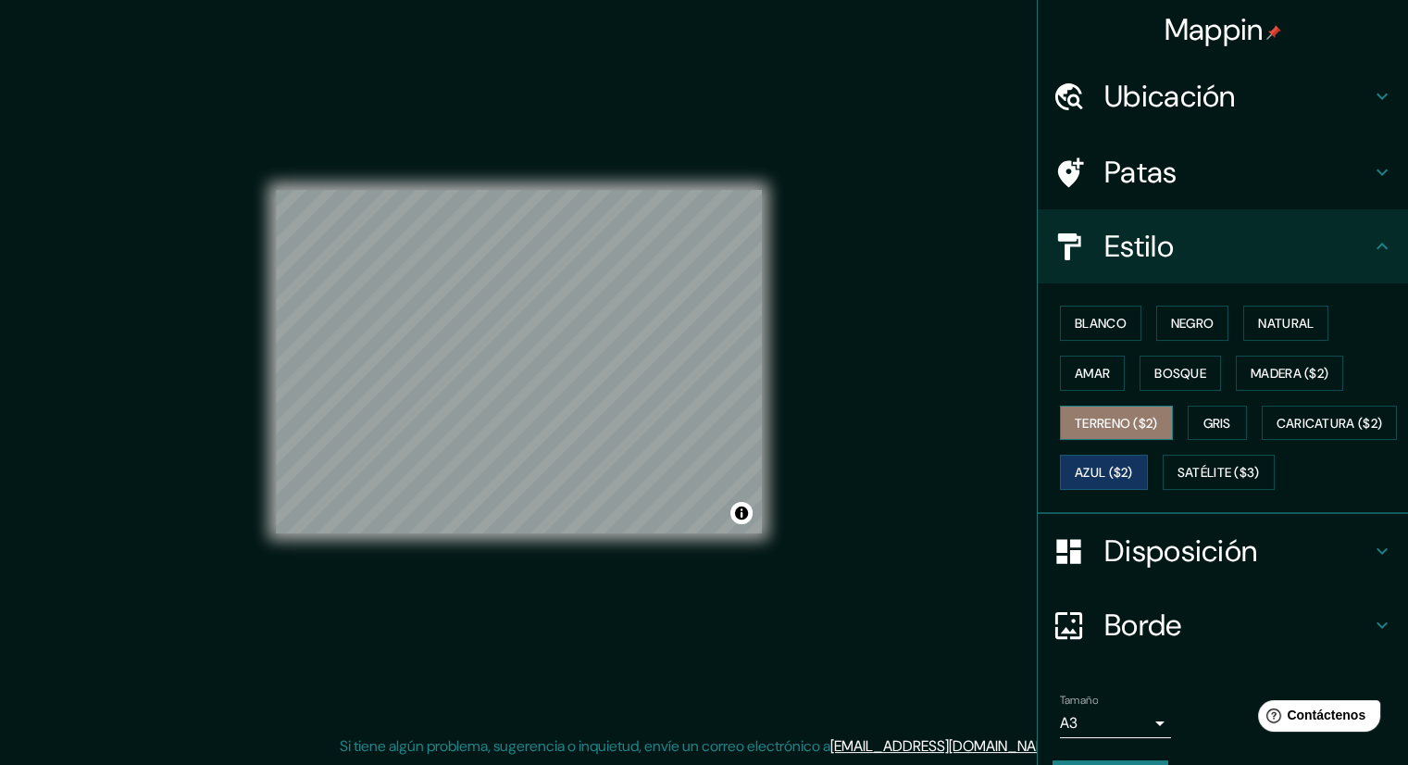
click at [1119, 432] on button "Terreno ($2)" at bounding box center [1116, 423] width 113 height 35
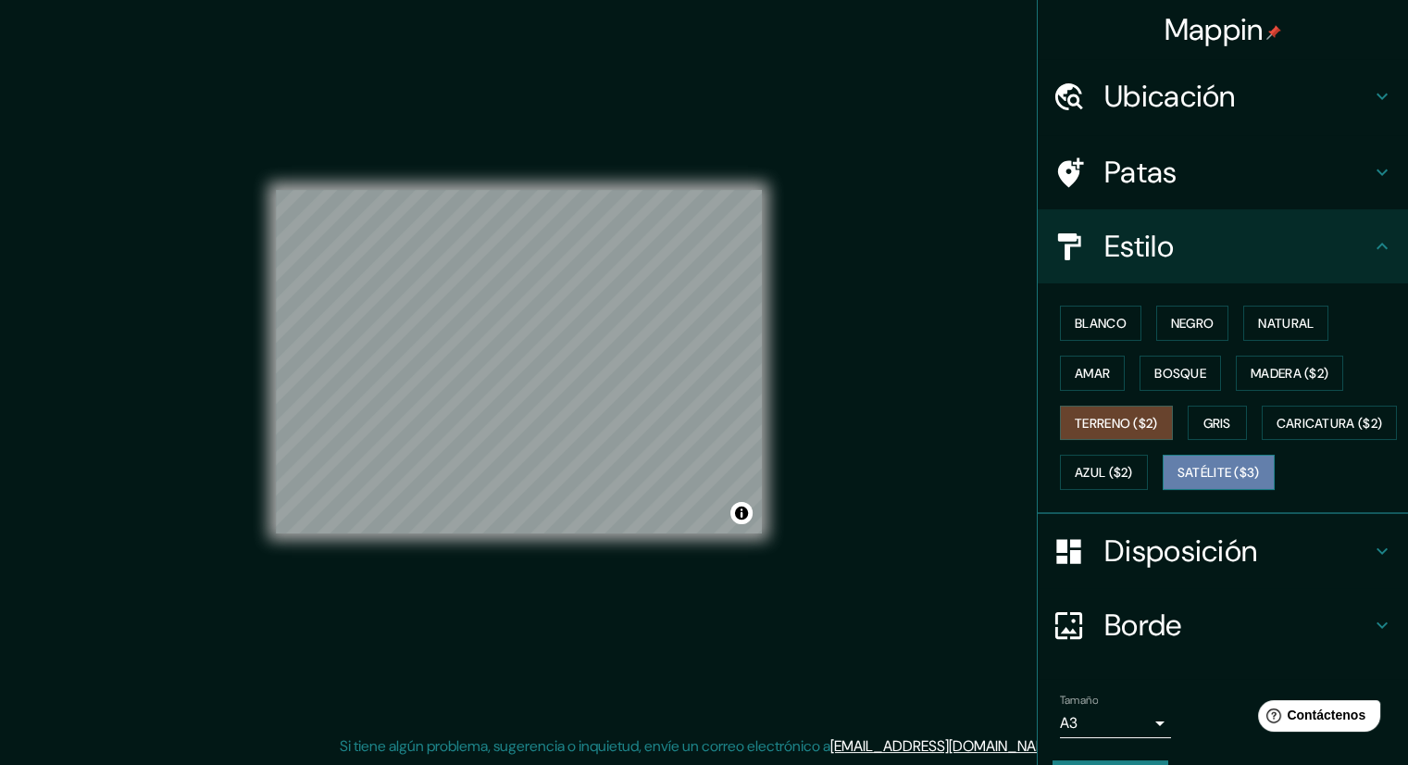
click at [1178, 482] on font "Satélite ($3)" at bounding box center [1219, 473] width 82 height 17
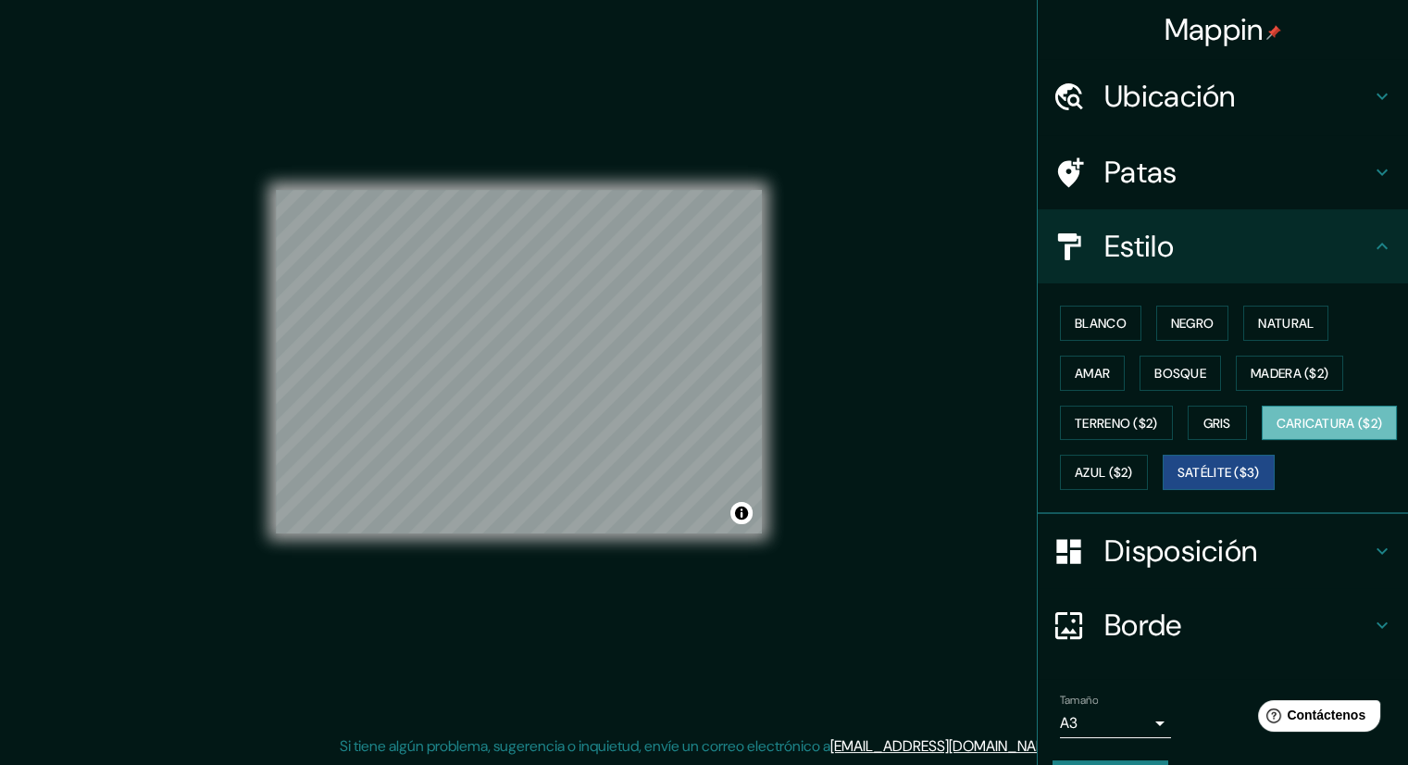
click at [1277, 432] on font "Caricatura ($2)" at bounding box center [1330, 423] width 106 height 17
click at [1133, 468] on font "Azul ($2)" at bounding box center [1104, 473] width 58 height 17
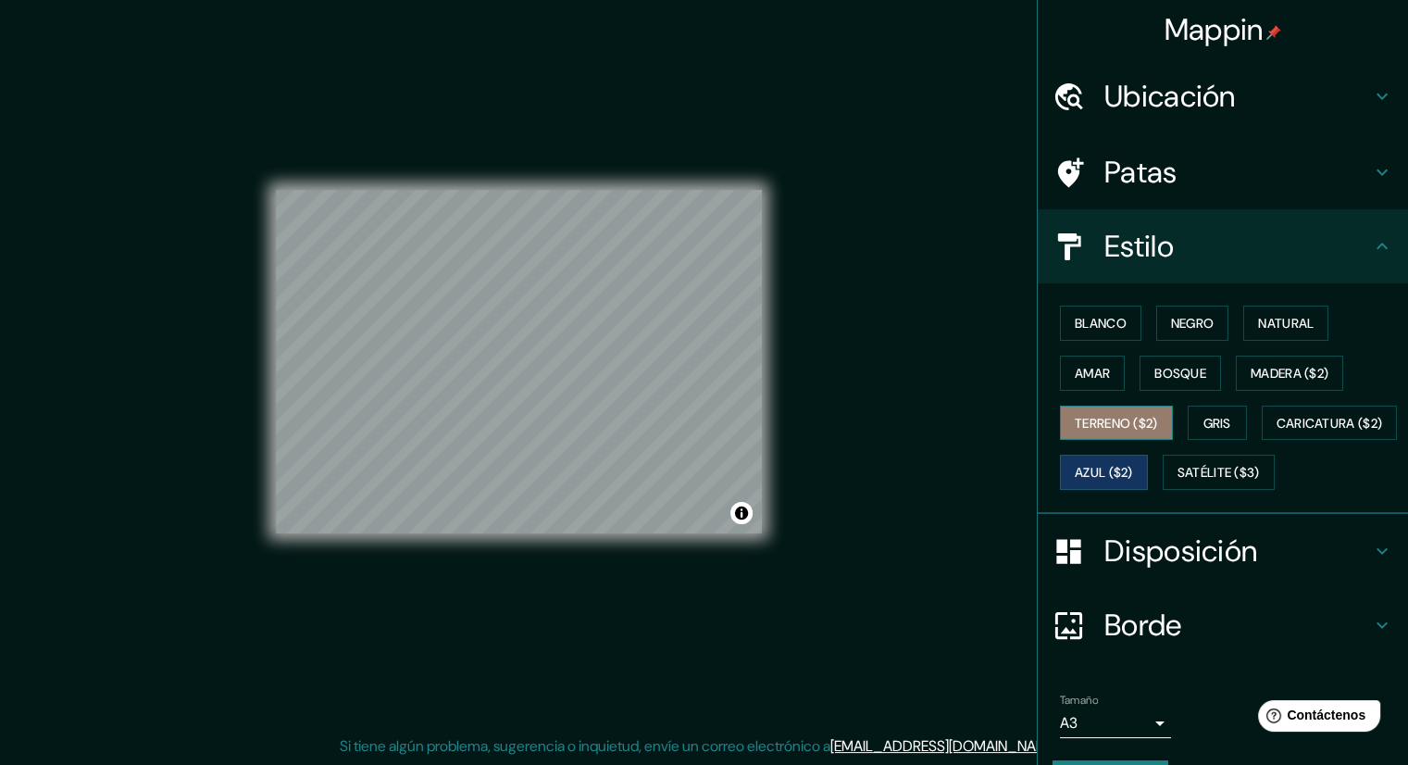
click at [1095, 431] on font "Terreno ($2)" at bounding box center [1116, 423] width 83 height 24
click at [1204, 423] on font "Gris" at bounding box center [1218, 423] width 28 height 17
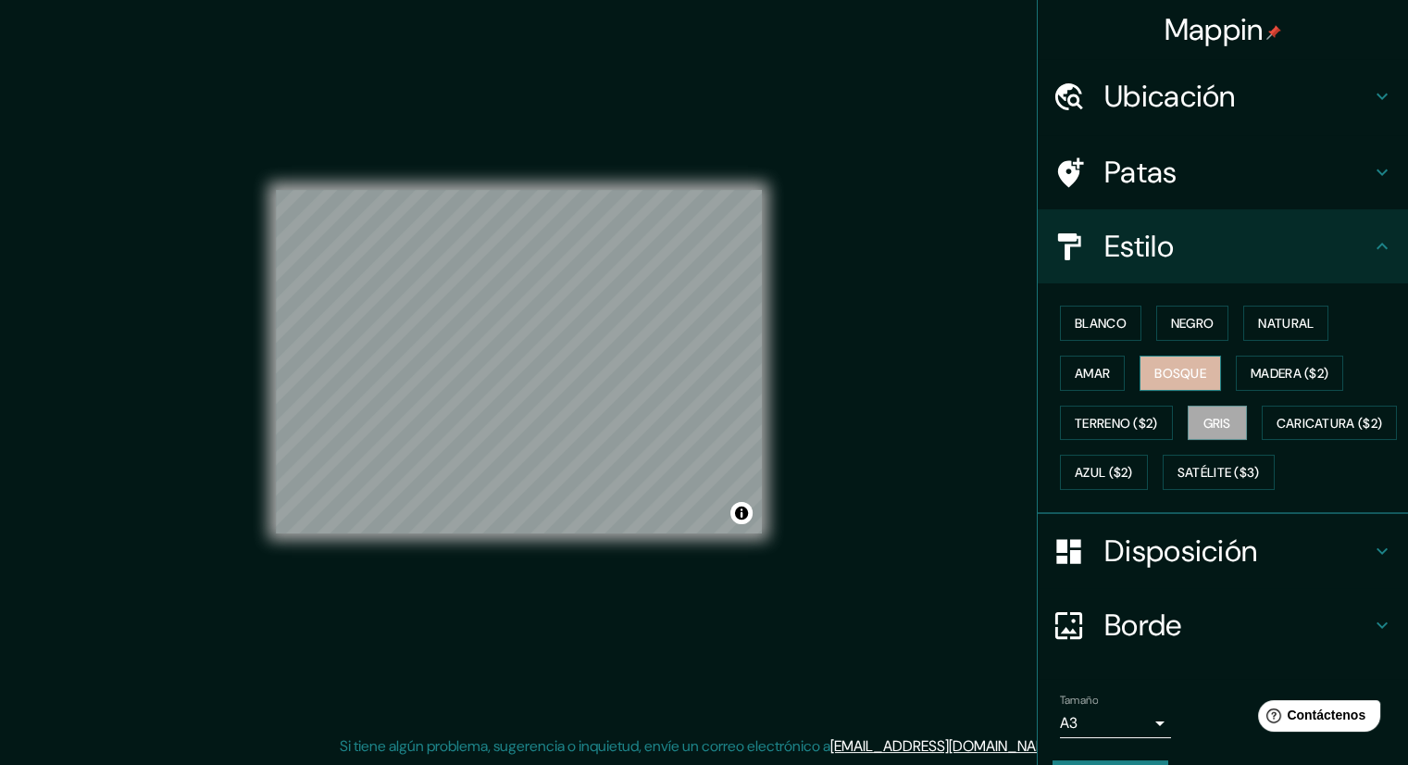
click at [1171, 375] on font "Bosque" at bounding box center [1181, 373] width 52 height 17
click at [1251, 379] on font "Madera ($2)" at bounding box center [1290, 373] width 78 height 17
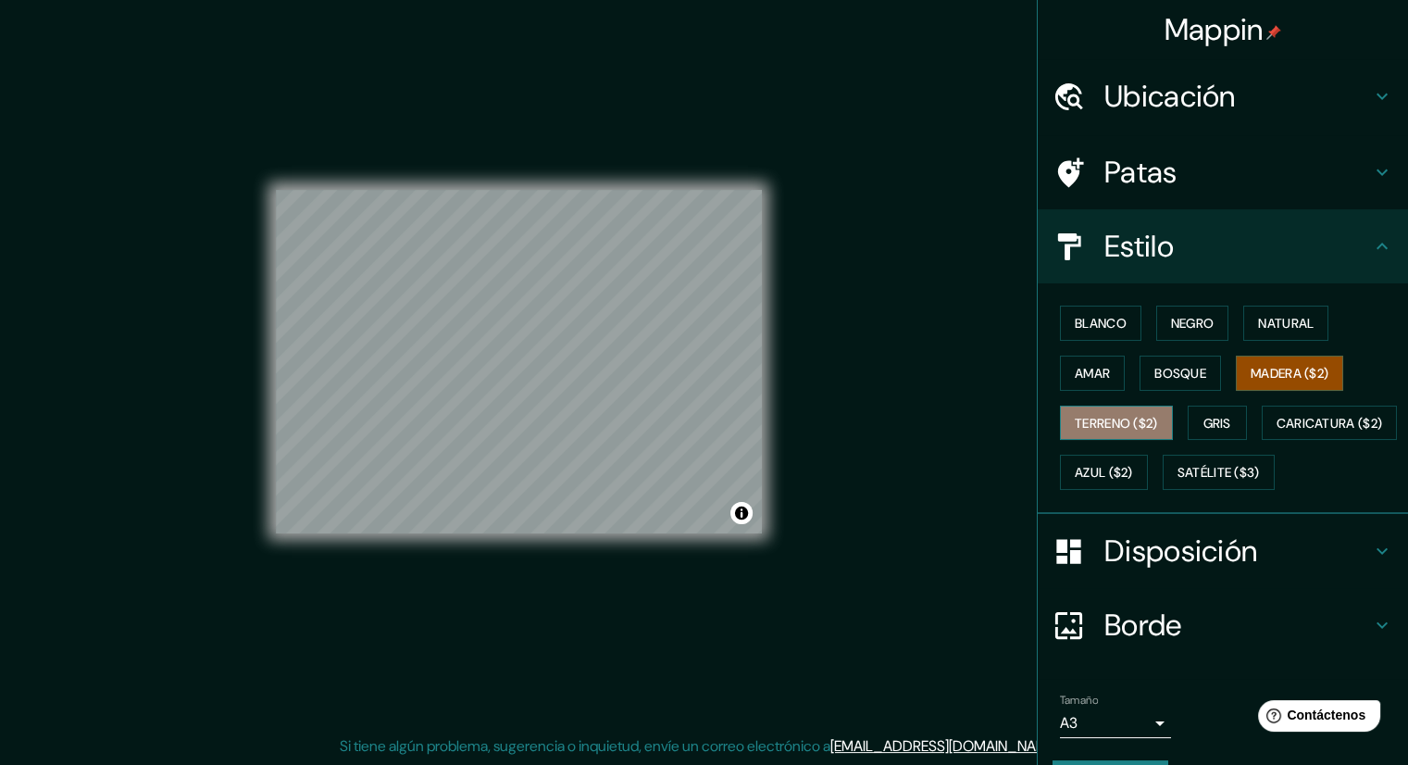
click at [1152, 421] on button "Terreno ($2)" at bounding box center [1116, 423] width 113 height 35
click at [1204, 427] on font "Gris" at bounding box center [1218, 423] width 28 height 17
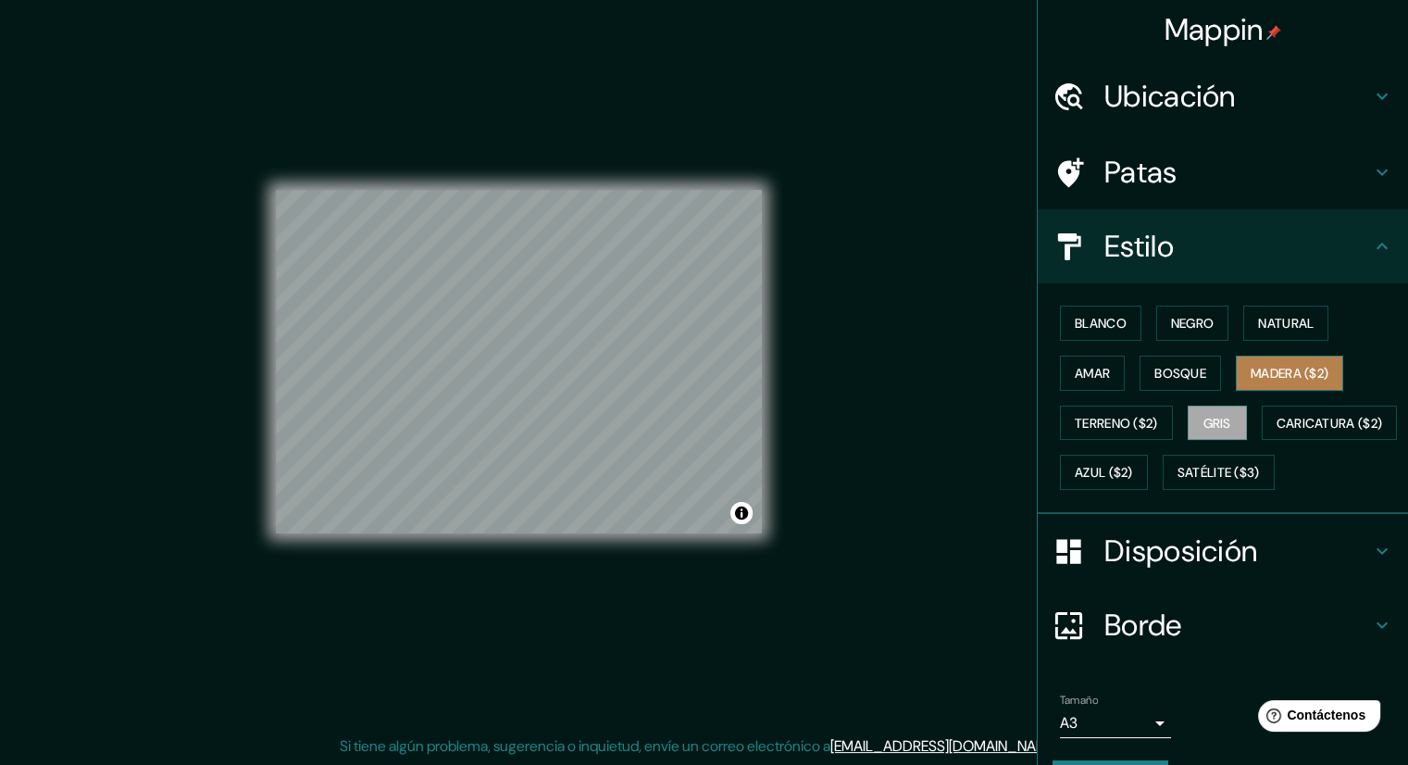
click at [1288, 368] on font "Madera ($2)" at bounding box center [1290, 373] width 78 height 17
click at [1060, 319] on button "Blanco" at bounding box center [1100, 323] width 81 height 35
